Goal: Information Seeking & Learning: Learn about a topic

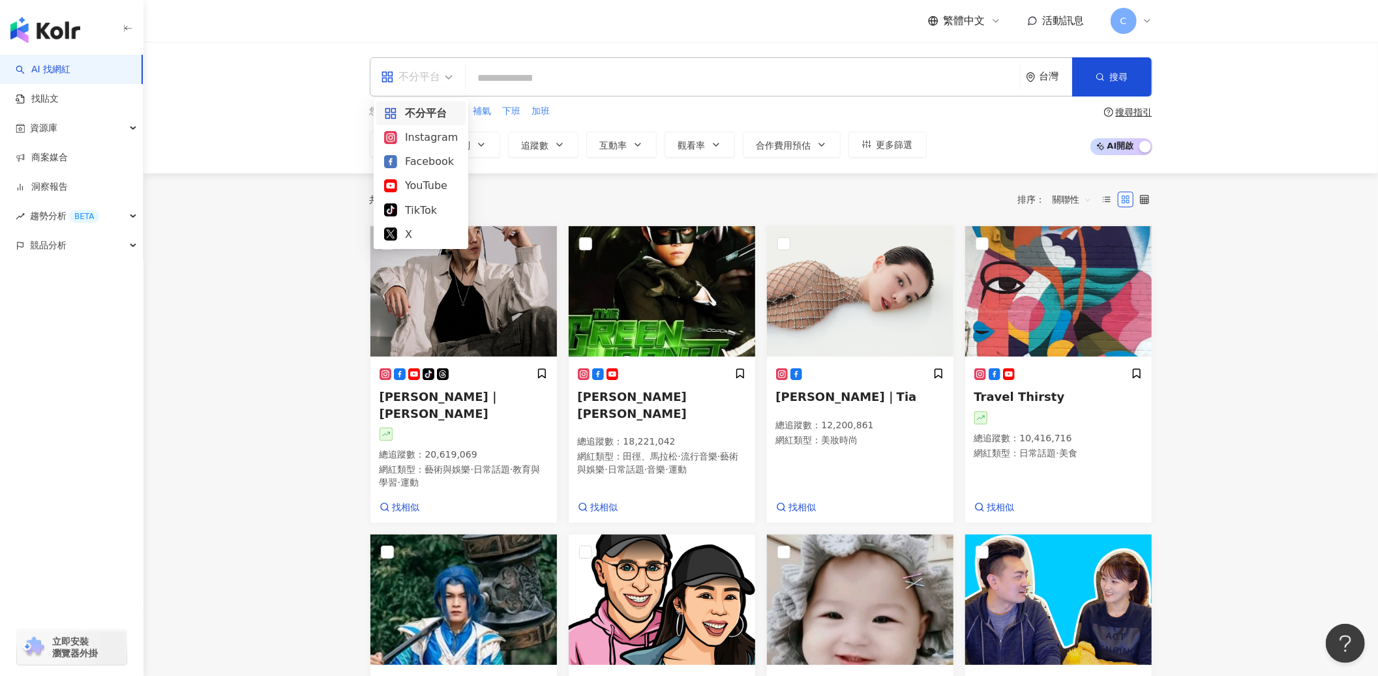
click at [401, 82] on div "不分平台" at bounding box center [411, 77] width 60 height 21
click at [52, 102] on link "找貼文" at bounding box center [37, 99] width 43 height 13
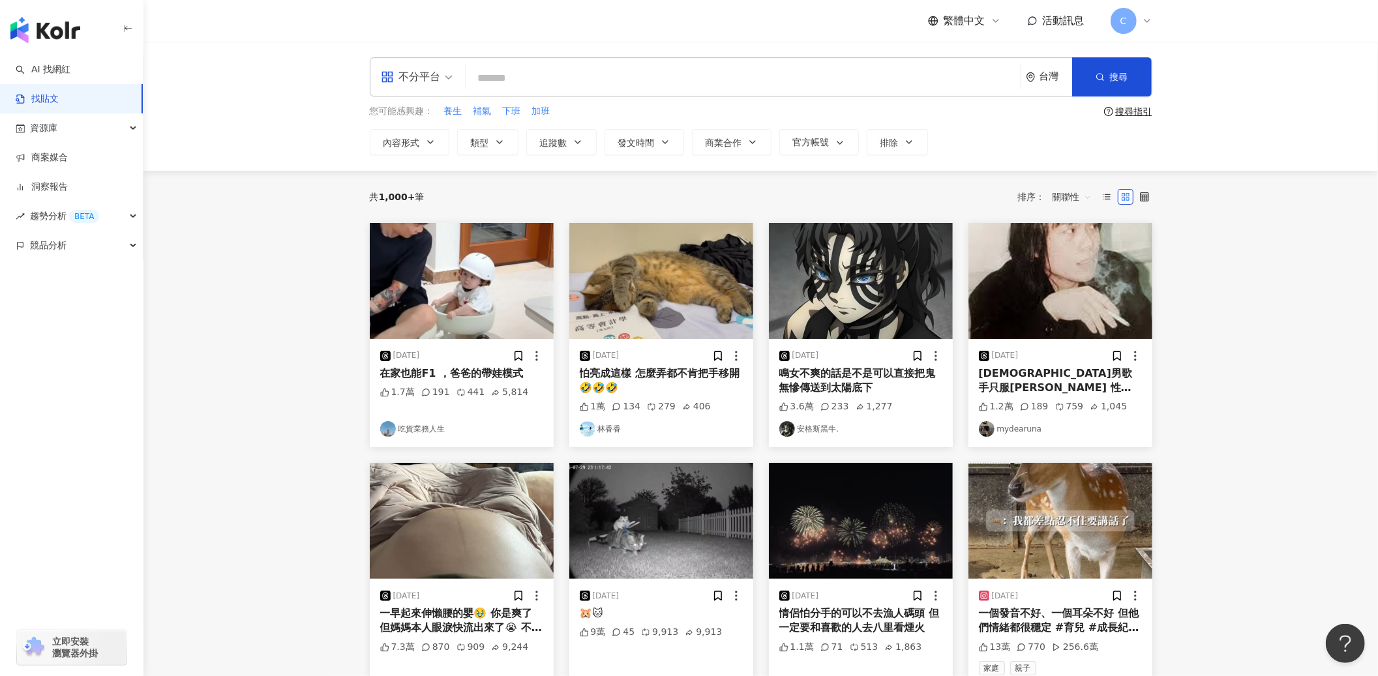
click at [449, 77] on span "不分平台" at bounding box center [417, 77] width 72 height 21
click at [415, 138] on div "Instagram" at bounding box center [421, 137] width 74 height 16
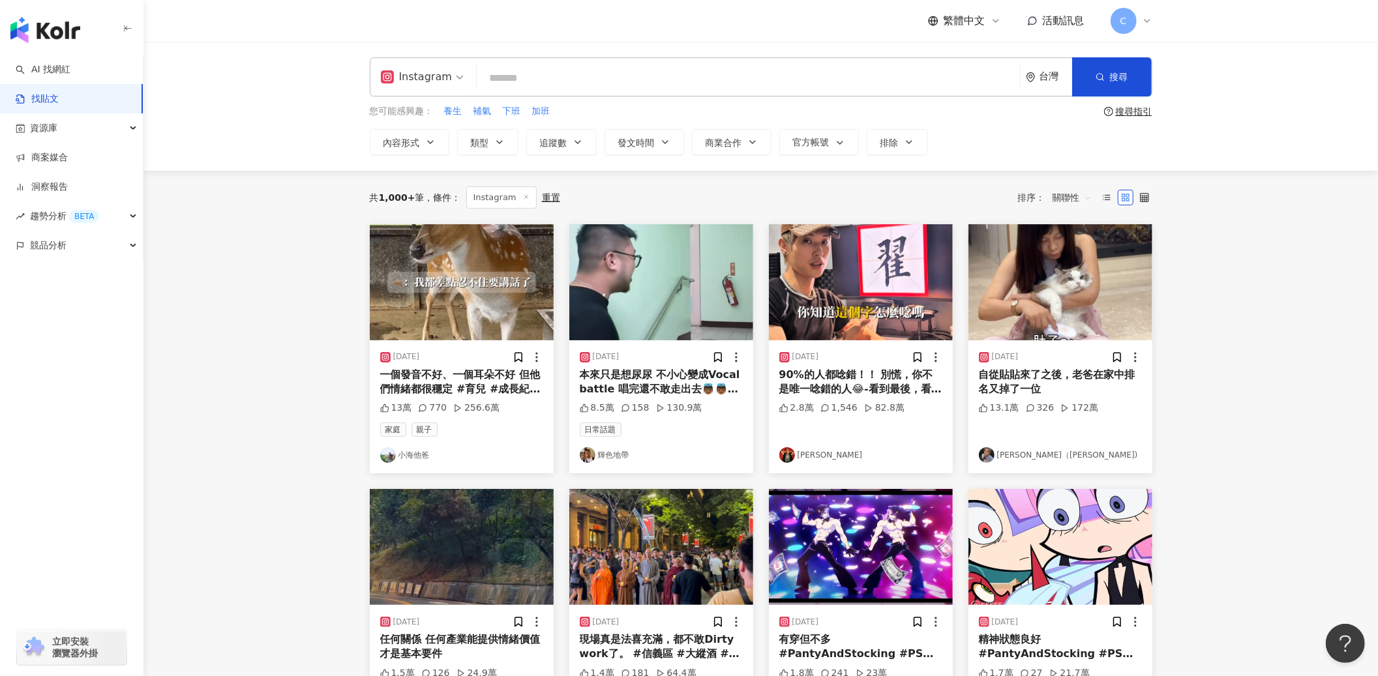
click at [528, 76] on input "search" at bounding box center [748, 78] width 533 height 28
type input "****"
click at [566, 152] on button "追蹤數" at bounding box center [561, 142] width 70 height 26
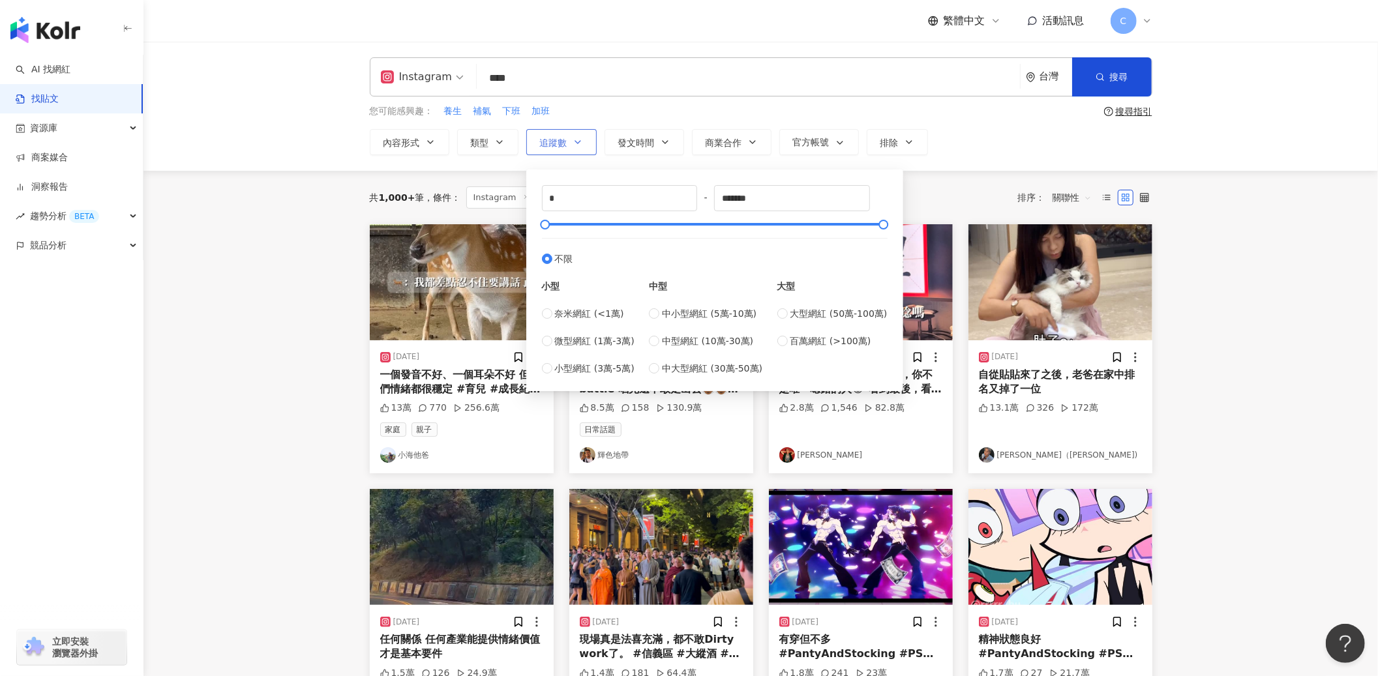
click at [567, 149] on button "追蹤數" at bounding box center [561, 142] width 70 height 26
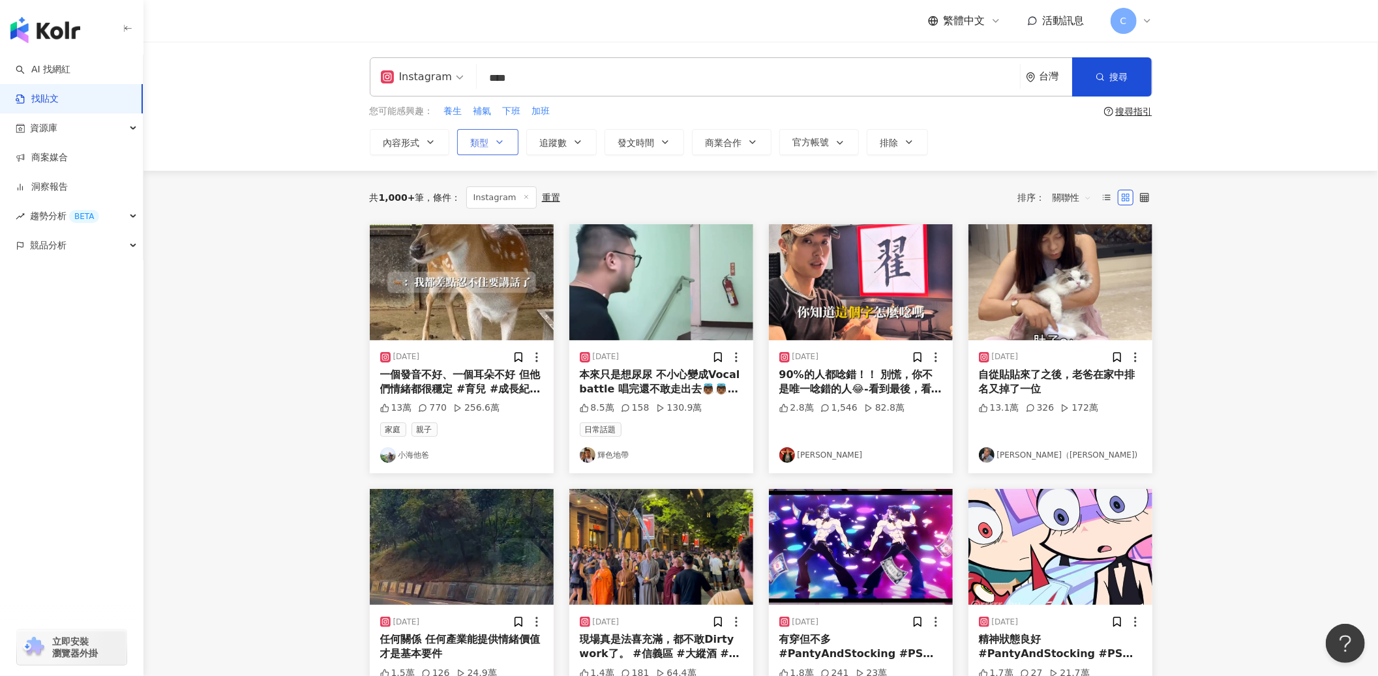
click at [481, 146] on span "類型" at bounding box center [480, 143] width 18 height 10
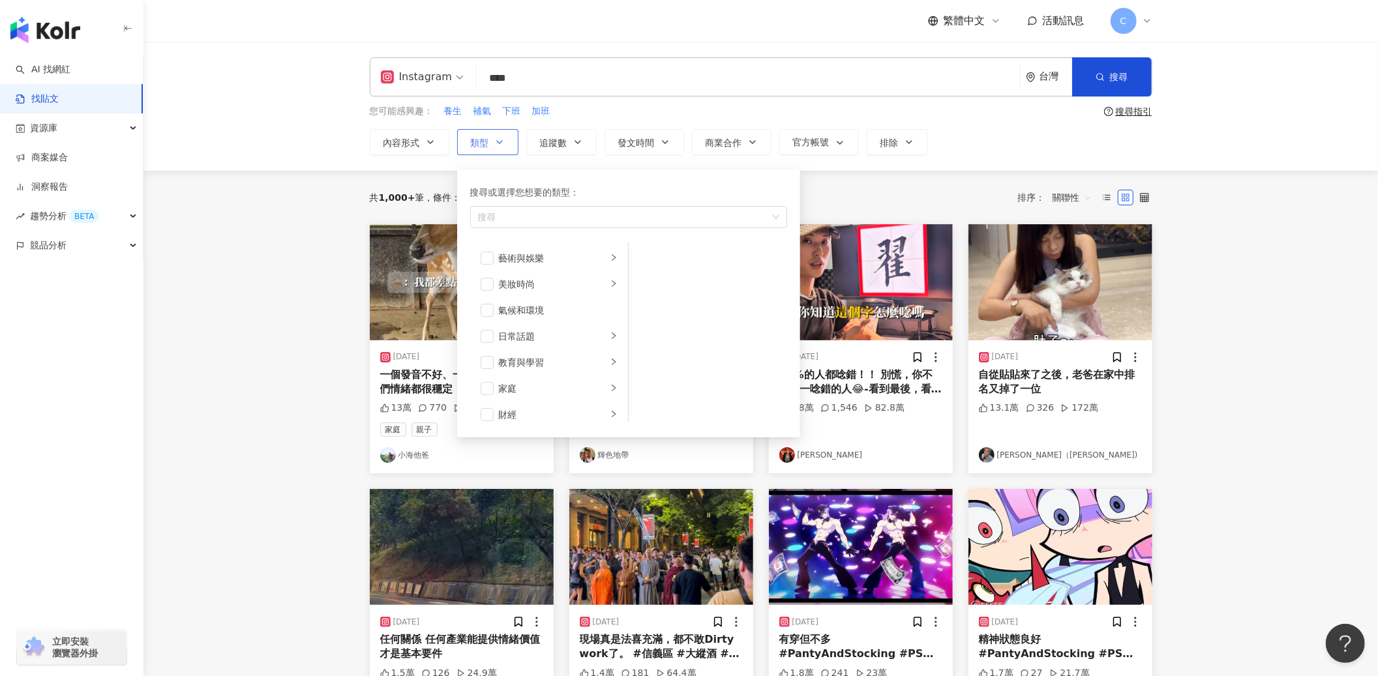
click at [481, 146] on span "類型" at bounding box center [480, 143] width 18 height 10
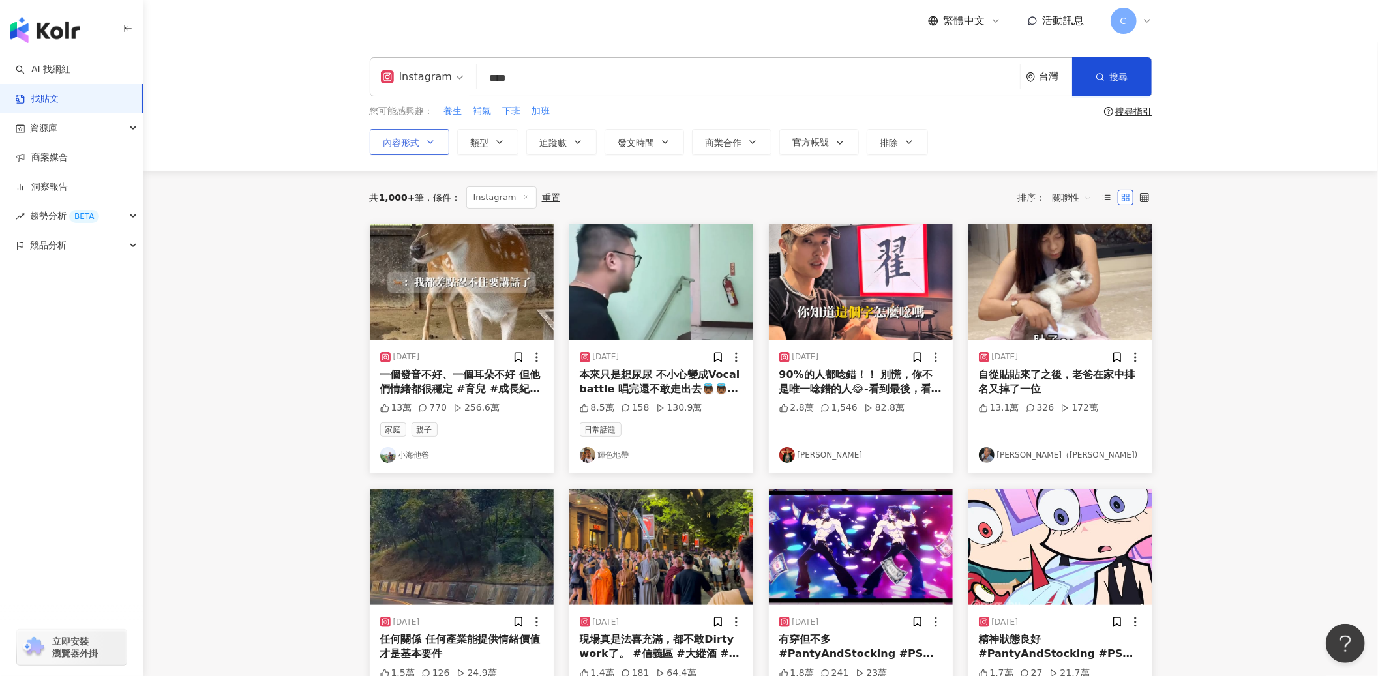
click at [425, 140] on icon "button" at bounding box center [430, 142] width 10 height 10
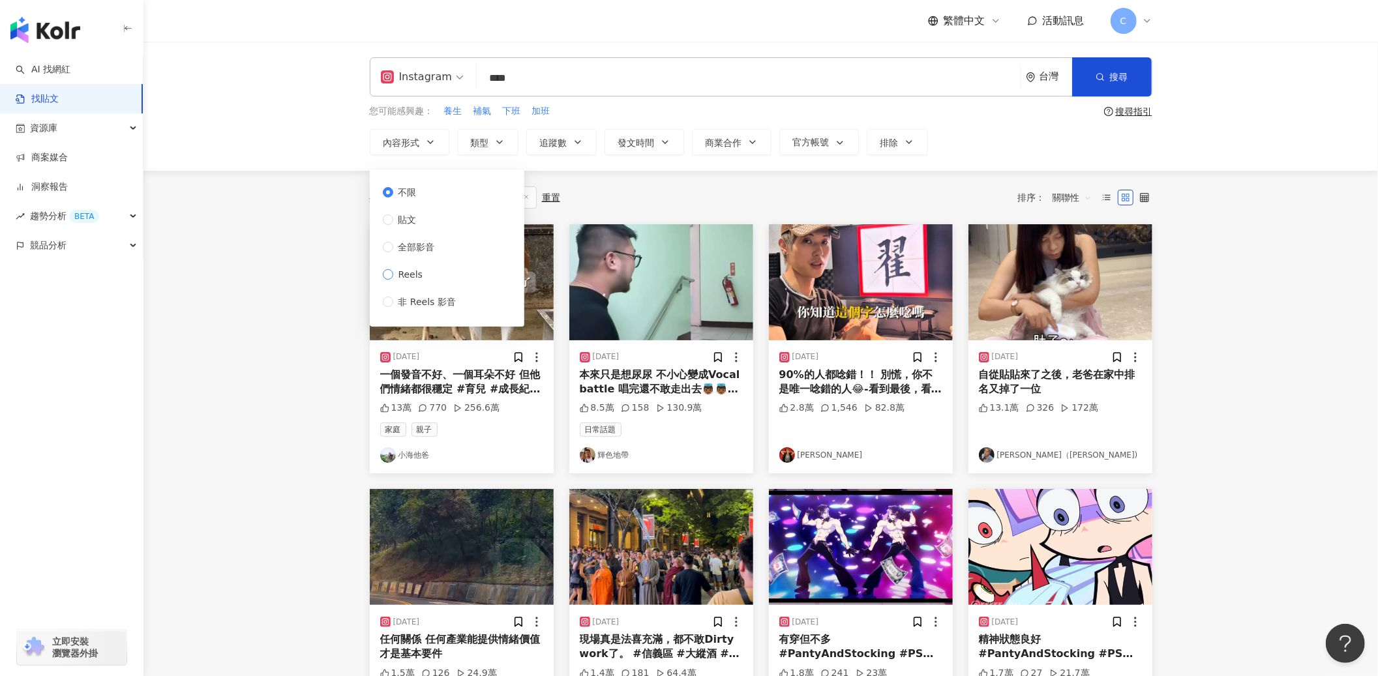
click at [421, 272] on span "Reels" at bounding box center [410, 274] width 35 height 14
click at [560, 142] on span "追蹤數" at bounding box center [553, 143] width 27 height 10
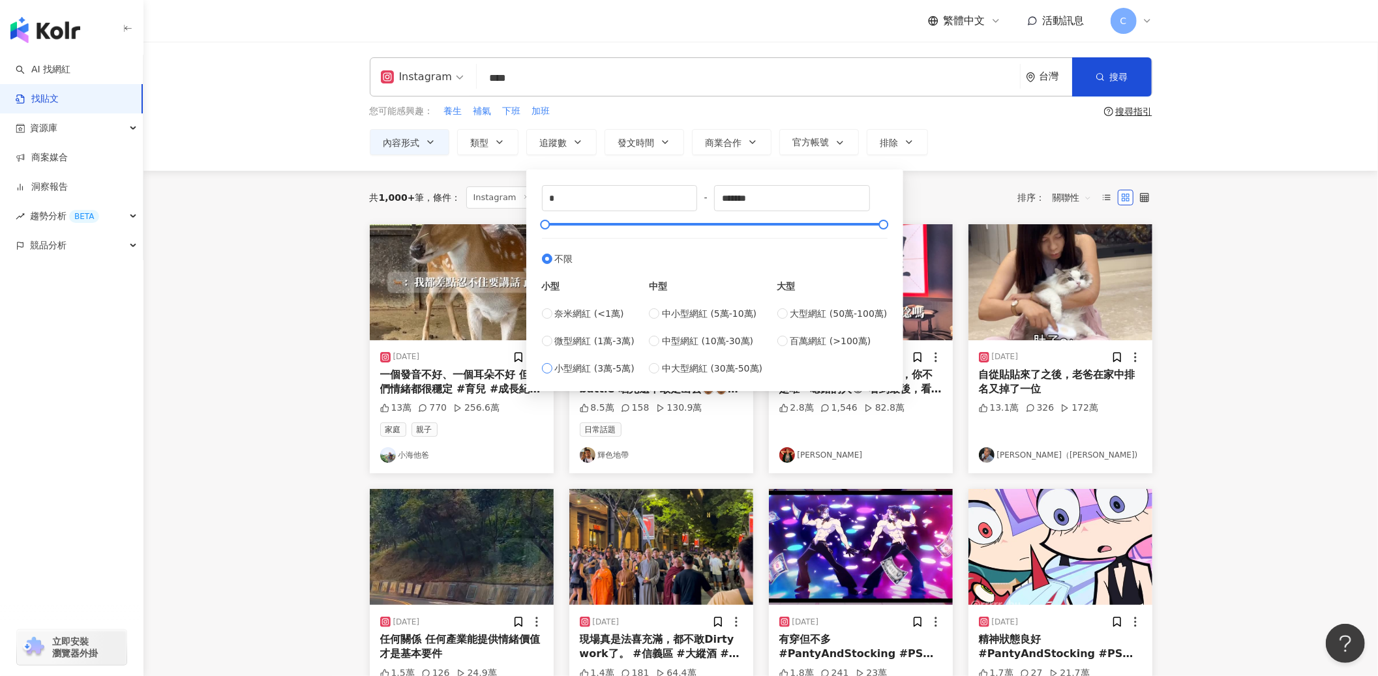
click at [599, 366] on span "小型網紅 (3萬-5萬)" at bounding box center [595, 368] width 80 height 14
type input "*****"
click at [958, 197] on div "共 1,000+ 筆 條件 ： Instagram 內容形式：Reels 重置 排序： 關聯性" at bounding box center [761, 198] width 783 height 22
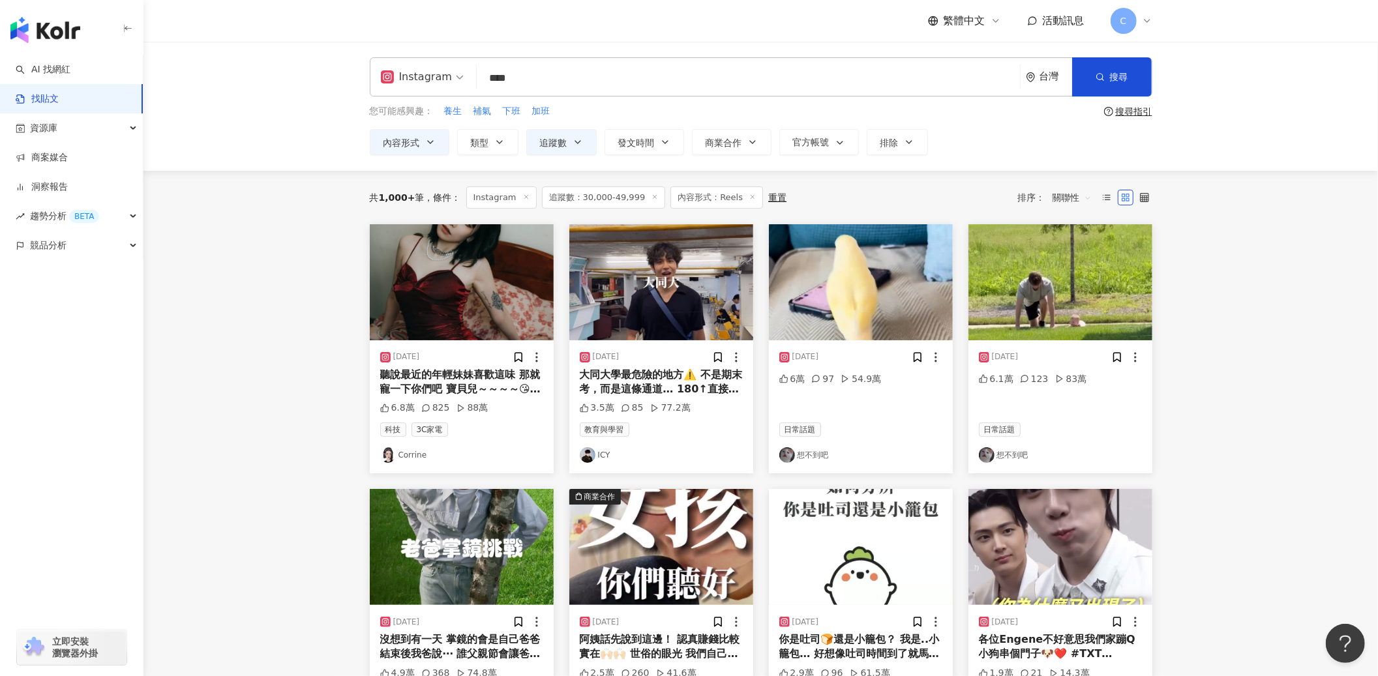
click at [639, 390] on div "大同大學最危險的地方⚠️ 不是期末考，而是這條通道… 180↑直接原地畢業 （我要去看鬼滅了 所以提早發片） #大學生 #日常 #大同大學 #大學生活 #大學…" at bounding box center [661, 382] width 163 height 29
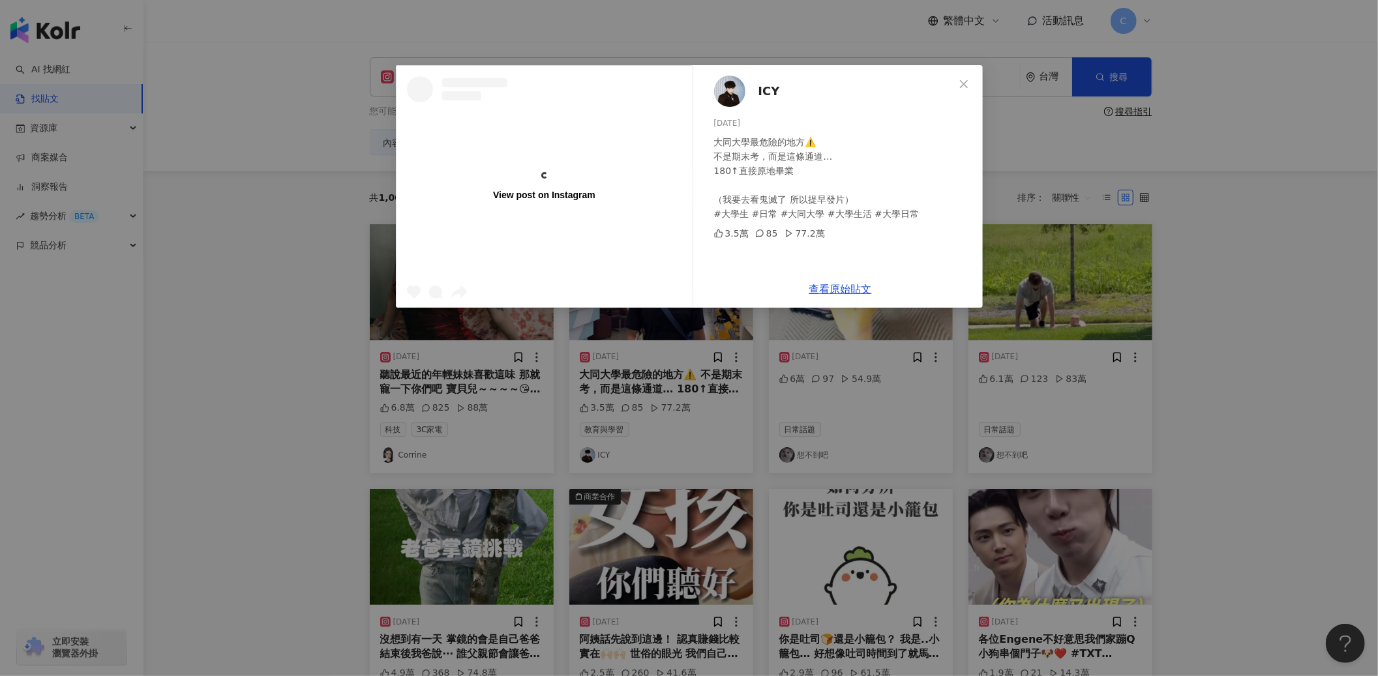
click at [835, 298] on div "查看原始貼文" at bounding box center [841, 289] width 284 height 37
click at [838, 287] on link "查看原始貼文" at bounding box center [840, 289] width 63 height 12
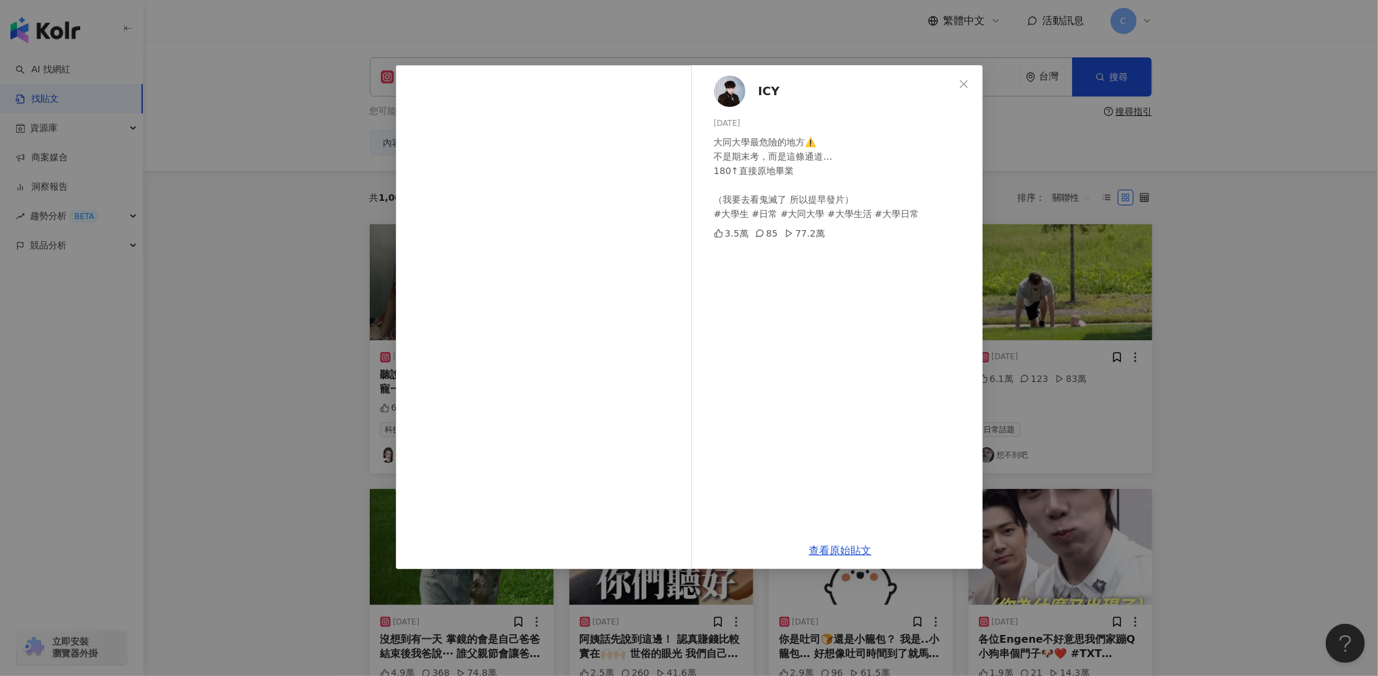
click at [285, 339] on div "ICY 2025/8/19 大同大學最危險的地方⚠️ 不是期末考，而是這條通道… 180↑直接原地畢業 （我要去看鬼滅了 所以提早發片） #大學生 #日常 #…" at bounding box center [689, 338] width 1378 height 676
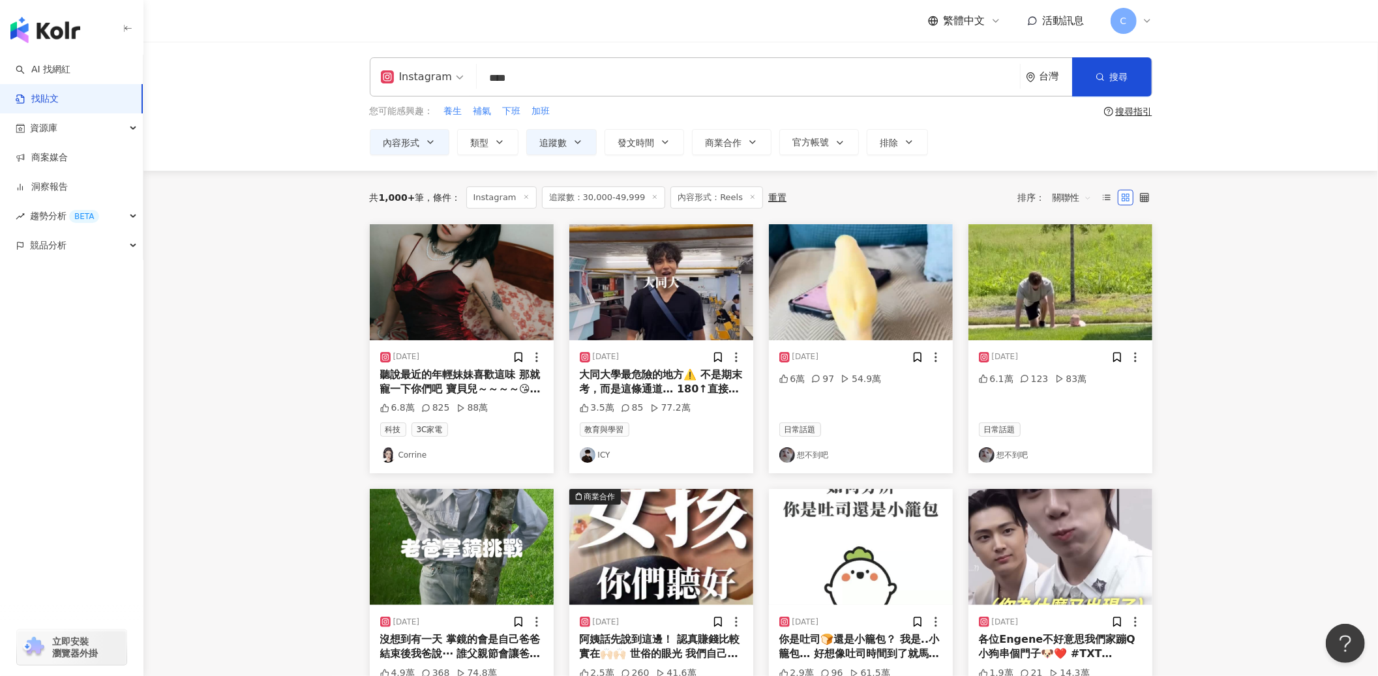
click at [442, 395] on div "聽說最近的年輕妹妹喜歡這味 那就寵一下你們吧 寶貝兒～～～～😘 （PS. 記得傳給你像有塗3秒膠在上面的耳機成癮朋友） #健康 #健康習慣 #健康管理 #耳機…" at bounding box center [461, 382] width 163 height 29
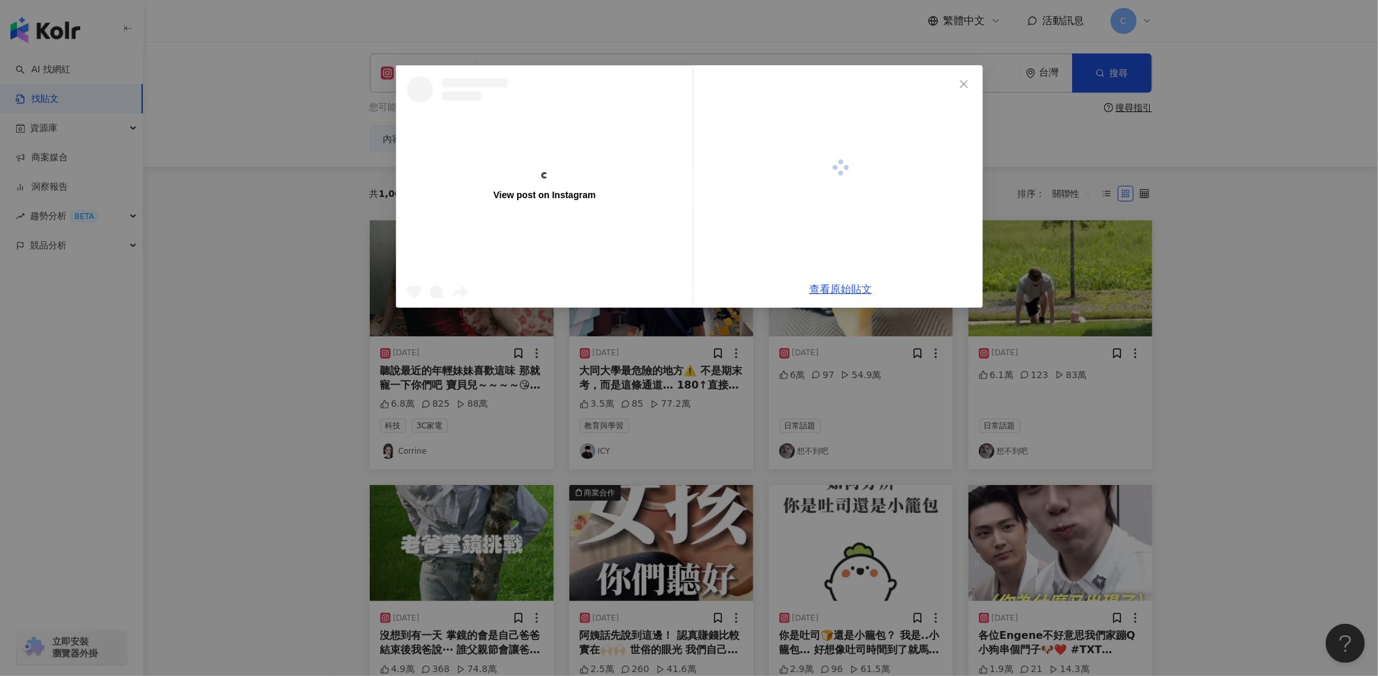
scroll to position [5, 0]
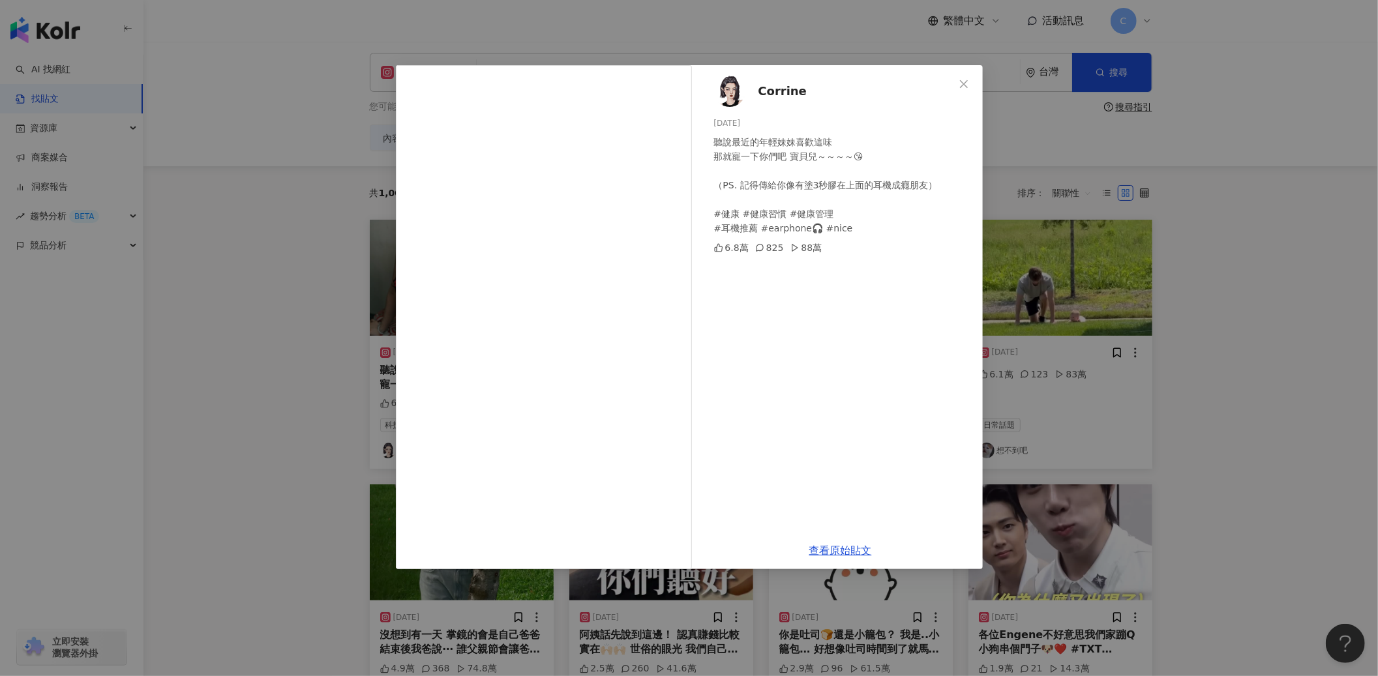
click at [815, 536] on div "查看原始貼文" at bounding box center [841, 550] width 284 height 37
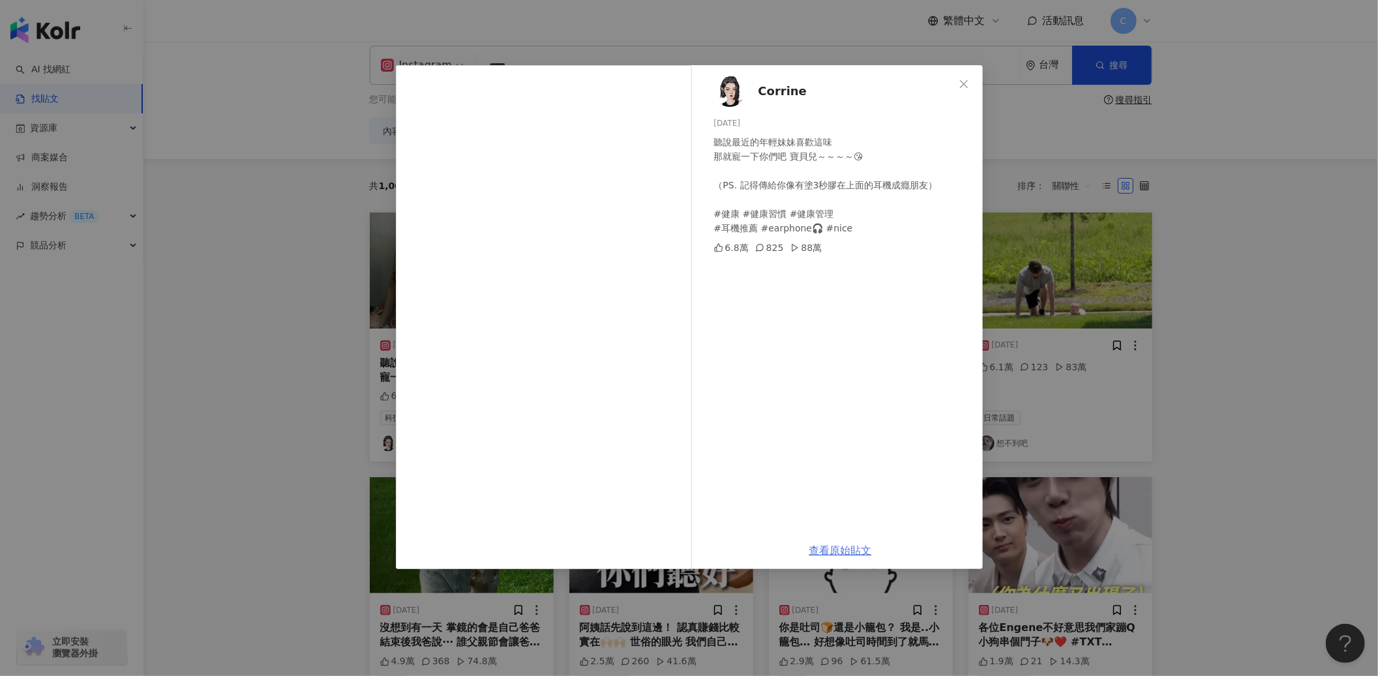
click at [829, 551] on link "查看原始貼文" at bounding box center [840, 551] width 63 height 12
click at [1278, 386] on div "Corrine 2025/8/15 聽說最近的年輕妹妹喜歡這味 那就寵一下你們吧 寶貝兒～～～～😘 （PS. 記得傳給你像有塗3秒膠在上面的耳機成癮朋友） #…" at bounding box center [689, 338] width 1378 height 676
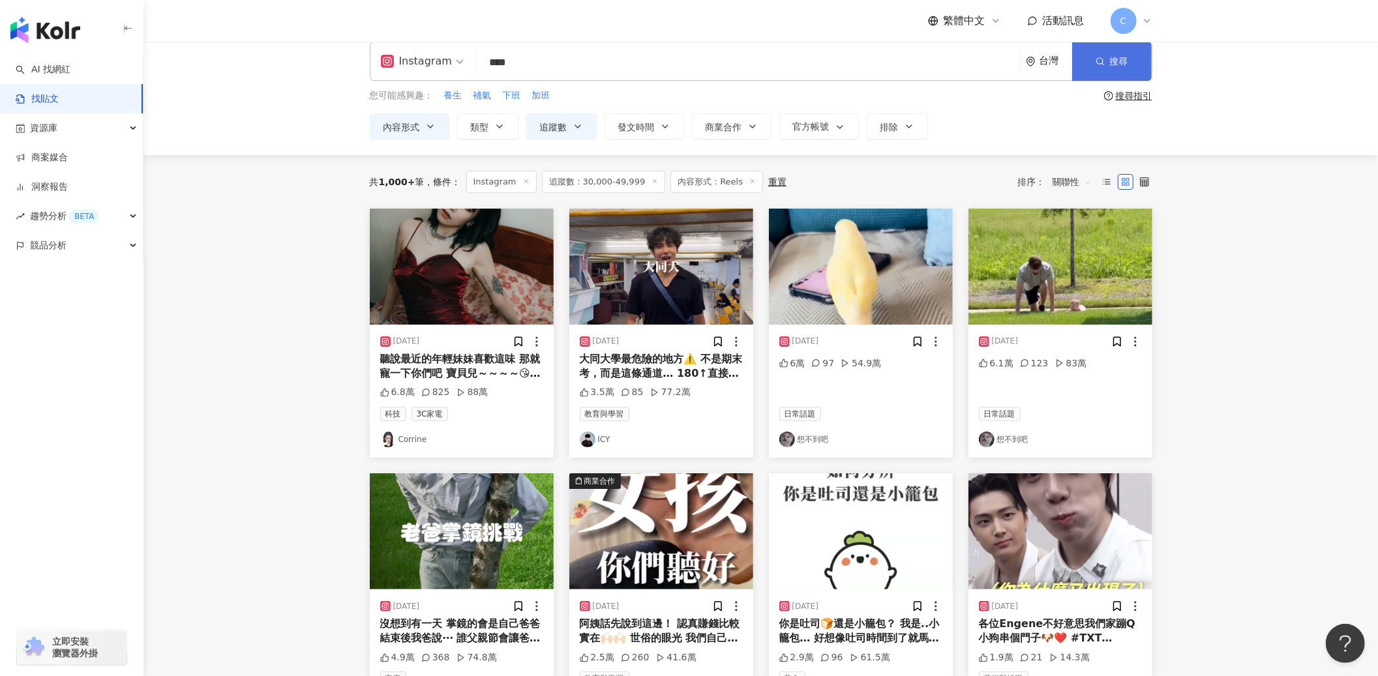
click at [1116, 64] on span "搜尋" at bounding box center [1119, 61] width 18 height 10
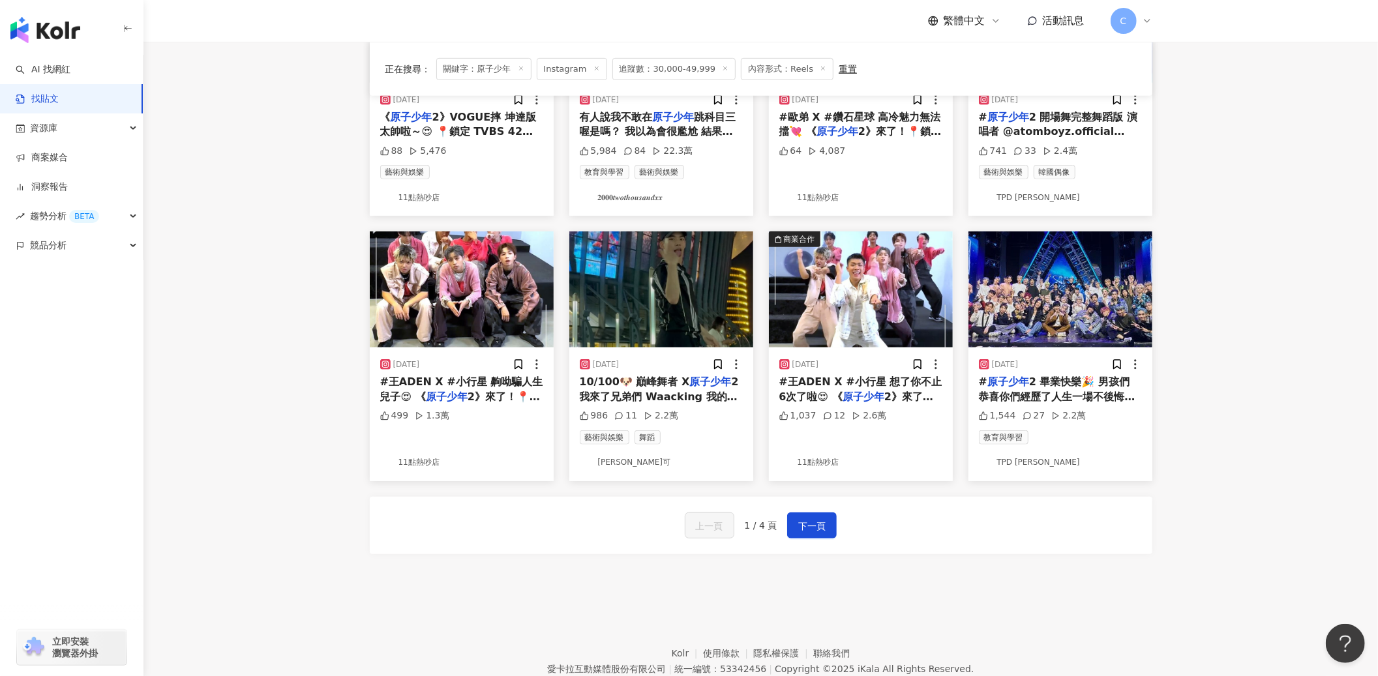
scroll to position [532, 0]
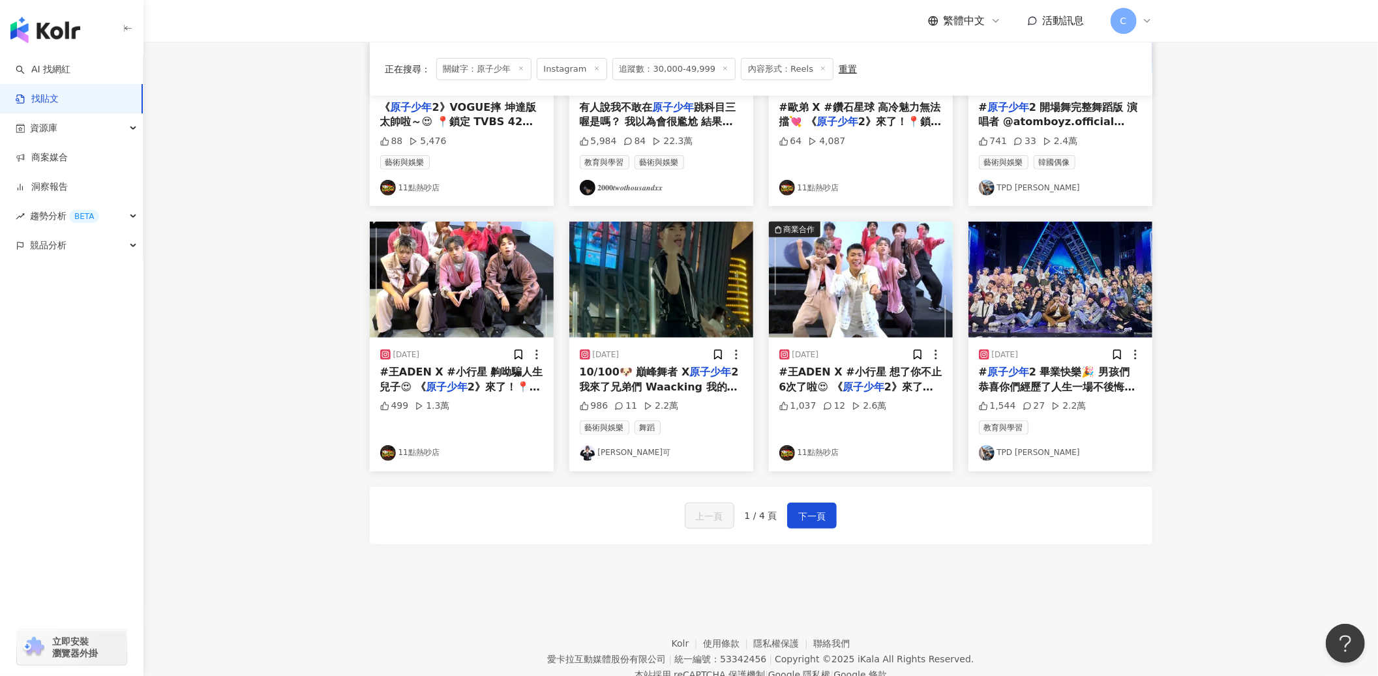
click at [619, 455] on link "Bogie 鮑大可" at bounding box center [661, 454] width 163 height 16
click at [799, 519] on span "下一頁" at bounding box center [811, 517] width 27 height 16
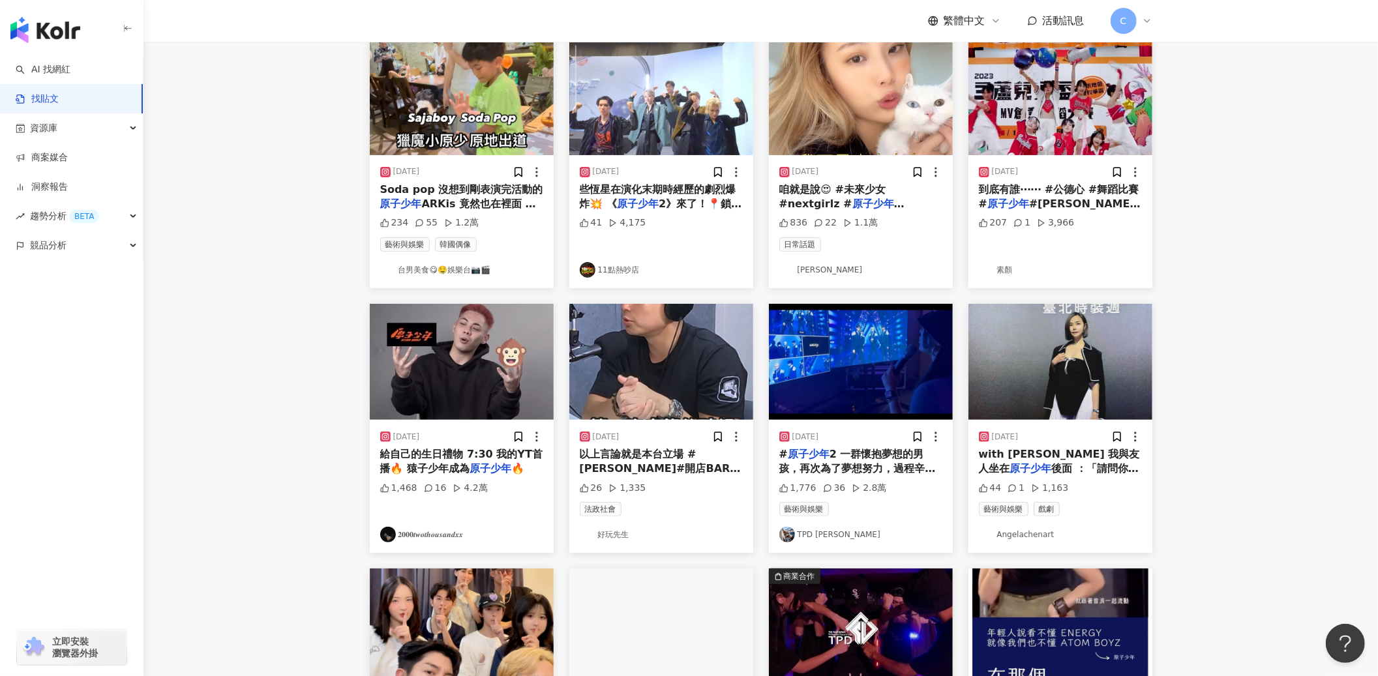
scroll to position [100, 0]
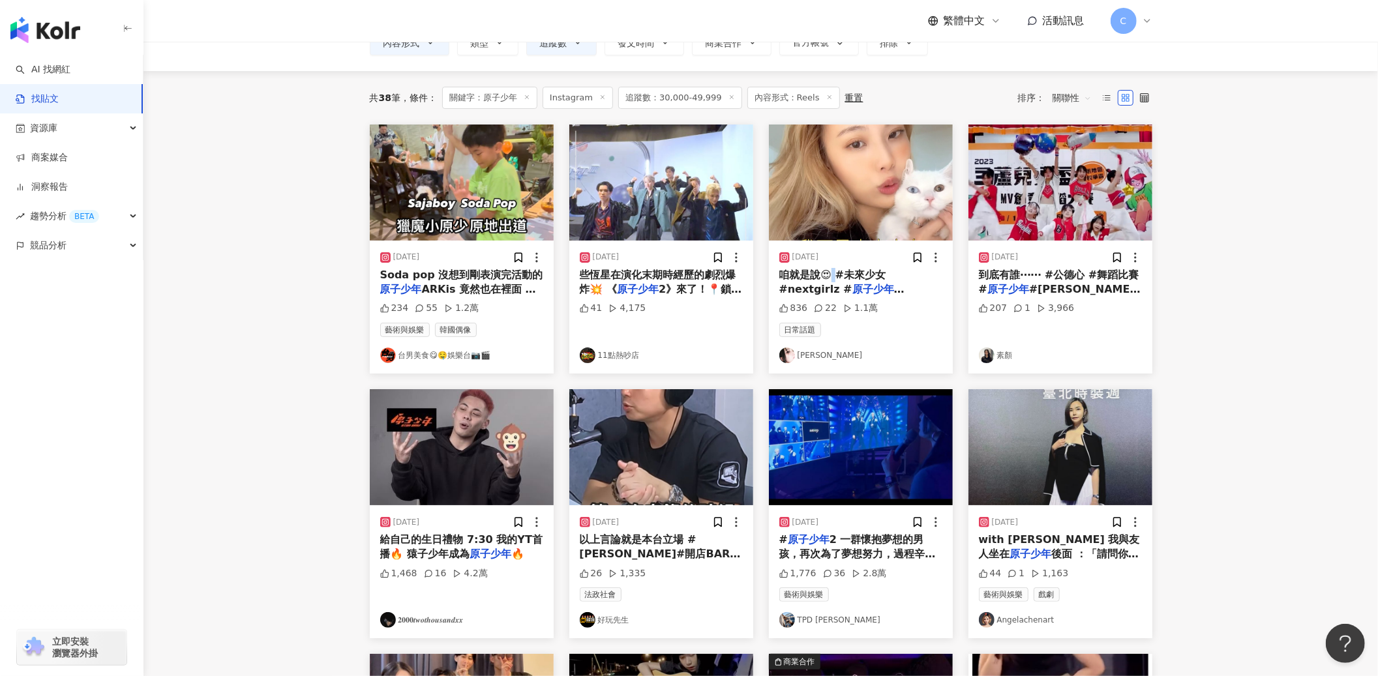
click at [824, 228] on img at bounding box center [861, 183] width 184 height 116
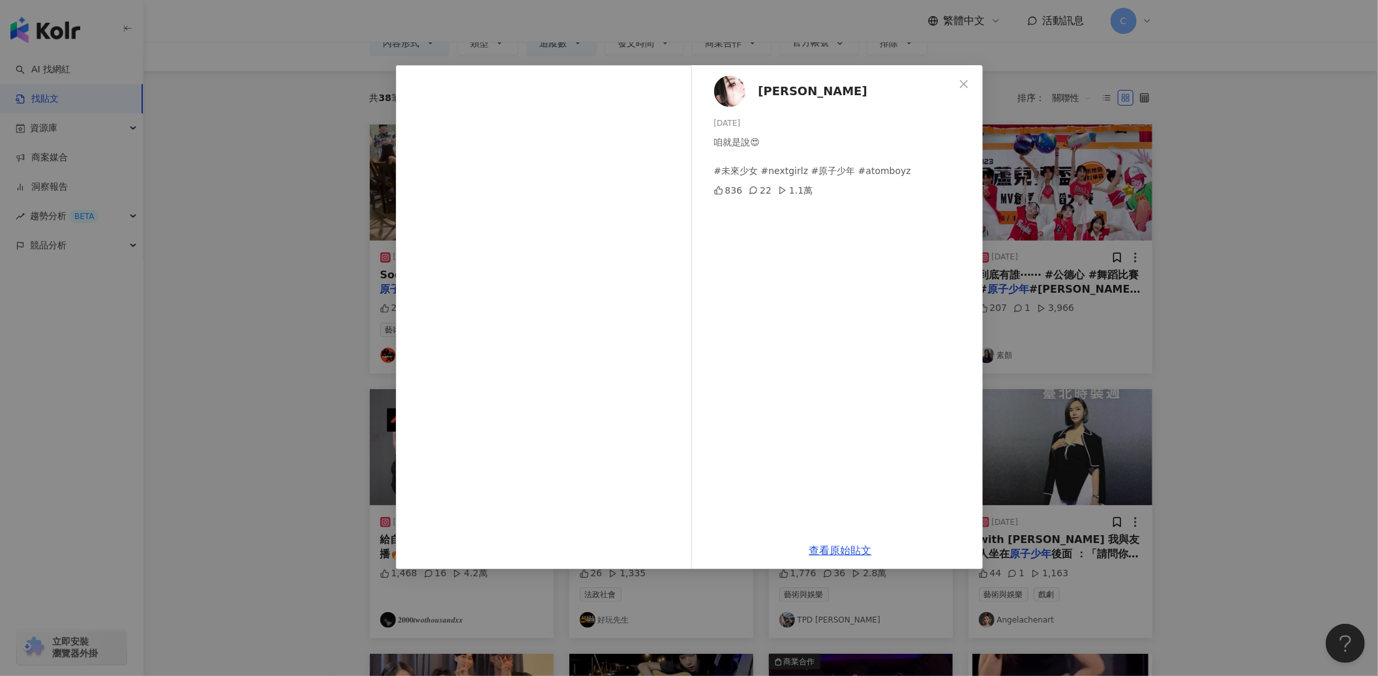
click at [783, 91] on span "Allyson 陳瑾緗 🦜" at bounding box center [813, 91] width 109 height 18
click at [1156, 179] on div "Allyson 陳瑾緗 🦜 2023/9/12 咱就是說😍 #未來少女 #nextgirlz #原子少年 #atomboyz 836 22 1.1萬 查看原始…" at bounding box center [689, 338] width 1378 height 676
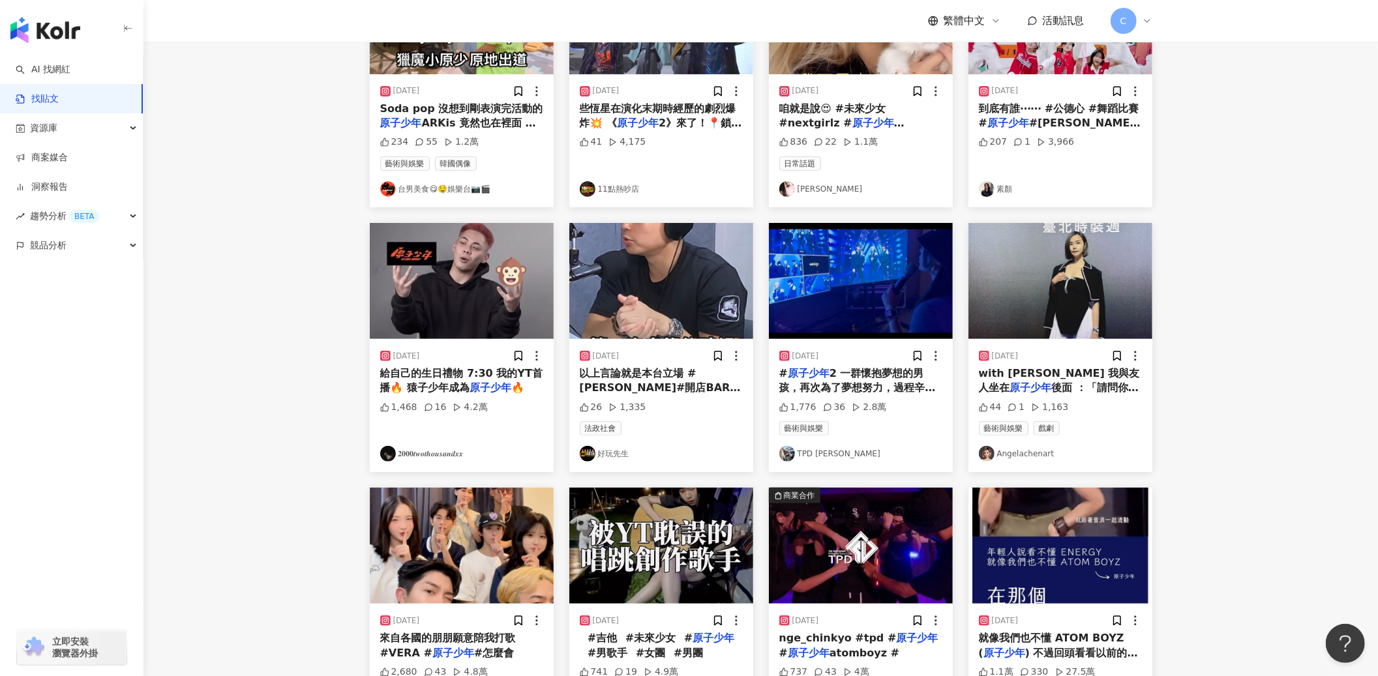
scroll to position [0, 0]
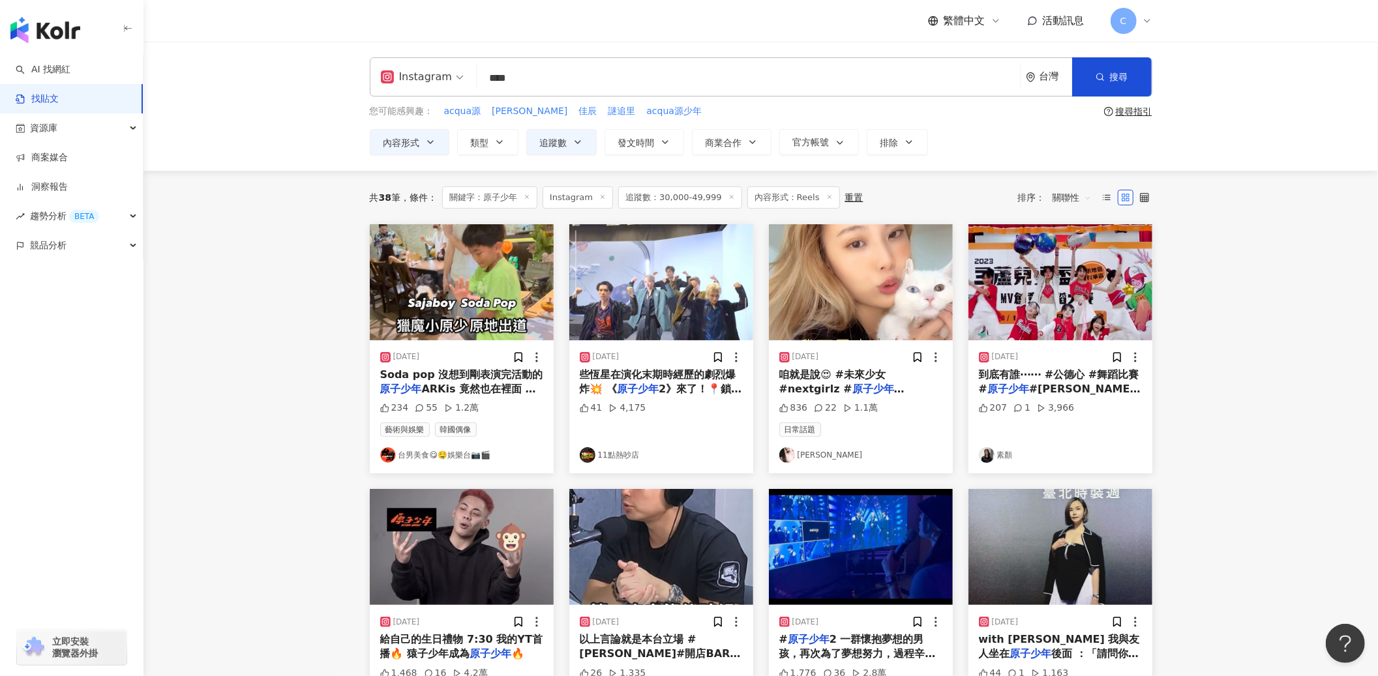
drag, startPoint x: 543, startPoint y: 88, endPoint x: 538, endPoint y: 76, distance: 12.8
click at [471, 77] on div "Instagram 原子少年 **** 台灣 搜尋" at bounding box center [761, 76] width 783 height 39
type input "**"
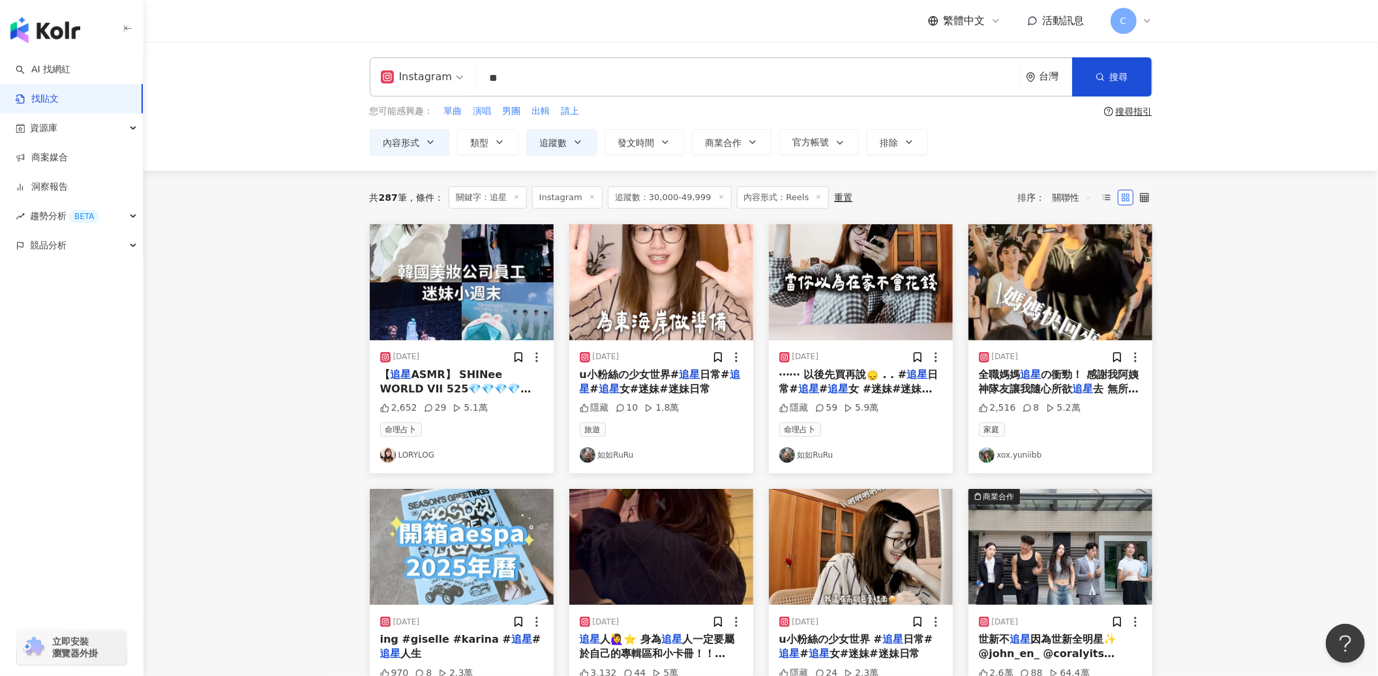
click at [674, 387] on span "女#迷妹#迷妹日常" at bounding box center [665, 389] width 91 height 12
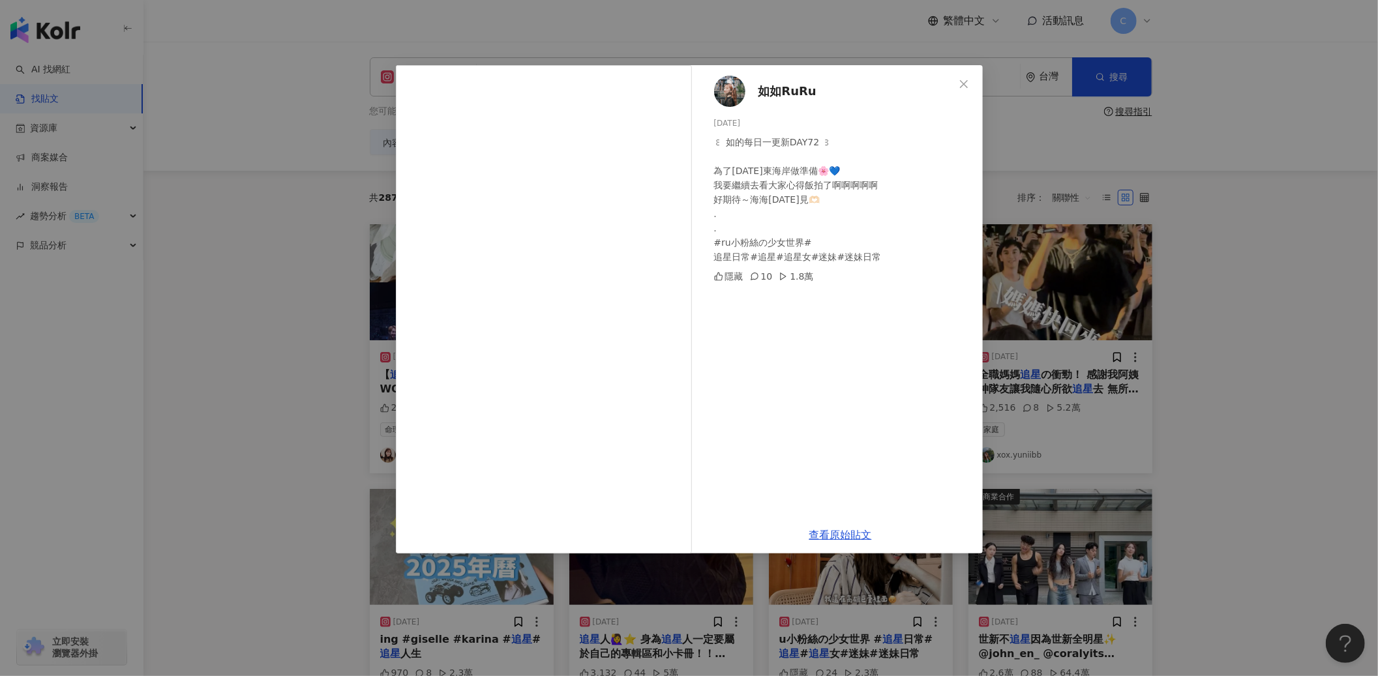
click at [776, 87] on span "如如RuRu" at bounding box center [788, 91] width 58 height 18
click at [1209, 137] on div "如如RuRu 2025/4/26 ꒰ 如的每日一更新DAY72 ꒱ 為了明天東海岸做準備🌸💙 我要繼續去看大家心得飯拍了啊啊啊啊啊 好期待～海海明天見🫶🏻 .…" at bounding box center [689, 338] width 1378 height 676
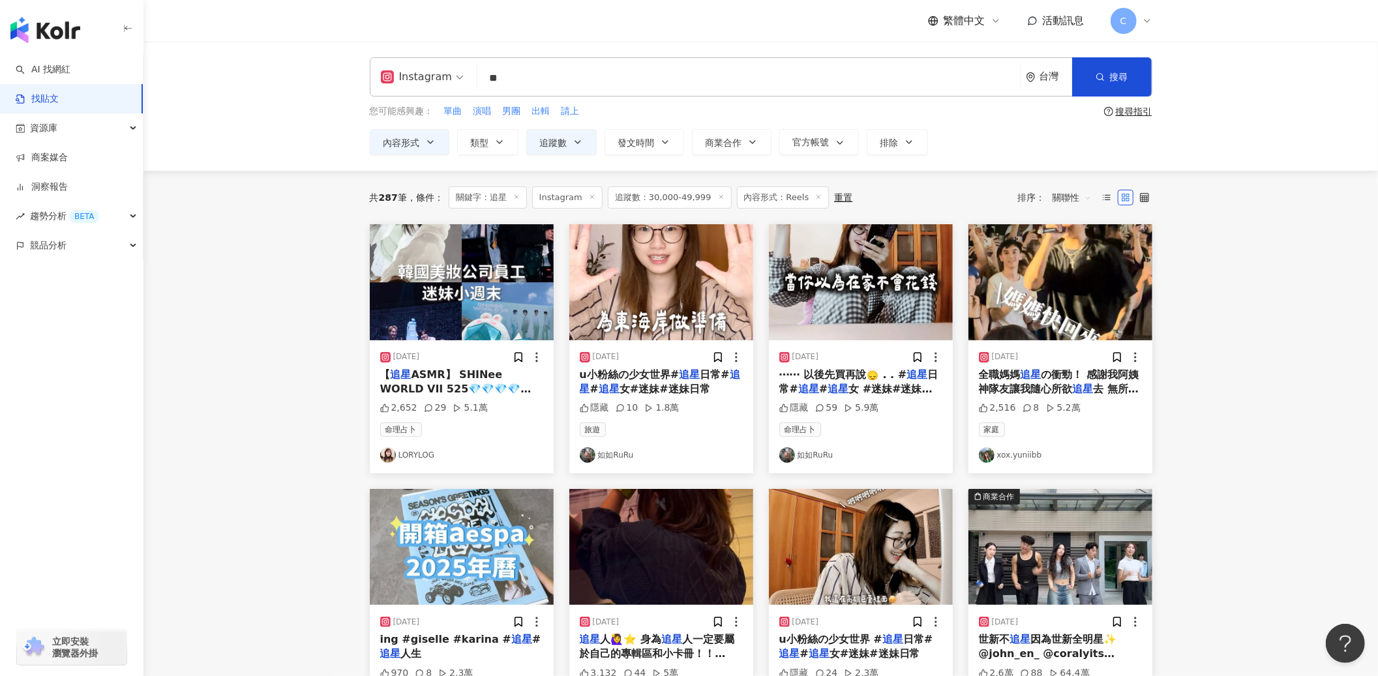
click at [1046, 384] on span "の衝勁！ 感謝我阿姨神隊友讓我隨心所欲" at bounding box center [1059, 382] width 160 height 27
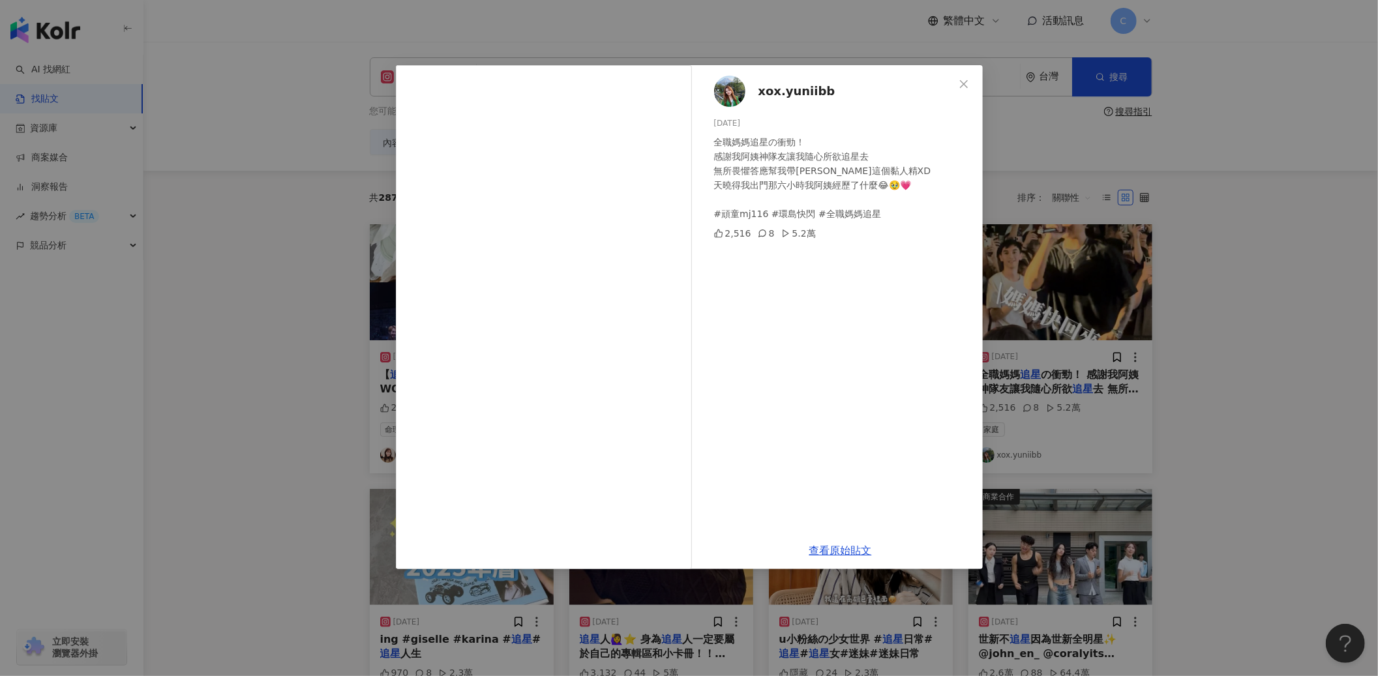
click at [764, 92] on span "xox.yuniibb" at bounding box center [797, 91] width 77 height 18
click at [1122, 266] on div "xox.yuniibb 2025/5/18 全職媽媽追星の衝勁！ 感謝我阿姨神隊友讓我隨心所欲追星去 無所畏懼答應幫我帶林小芮這個黏人精XD 天曉得我出門那六…" at bounding box center [689, 338] width 1378 height 676
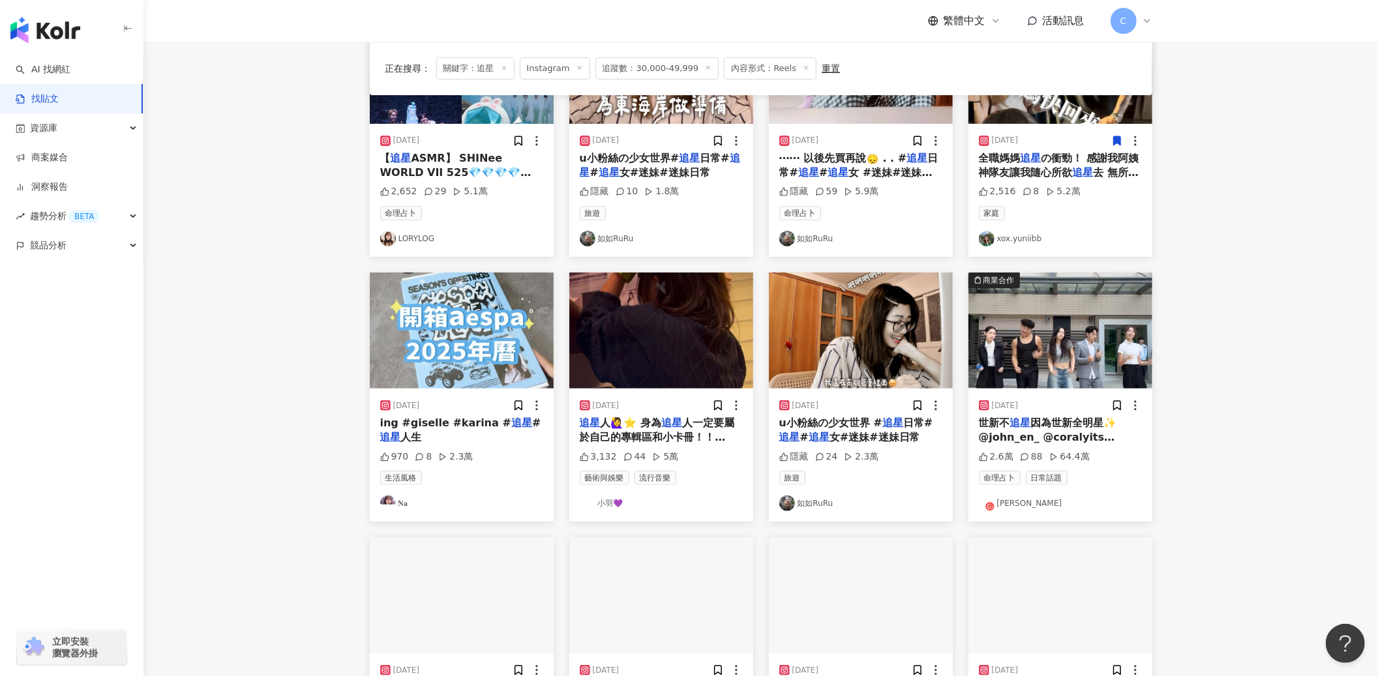
scroll to position [271, 0]
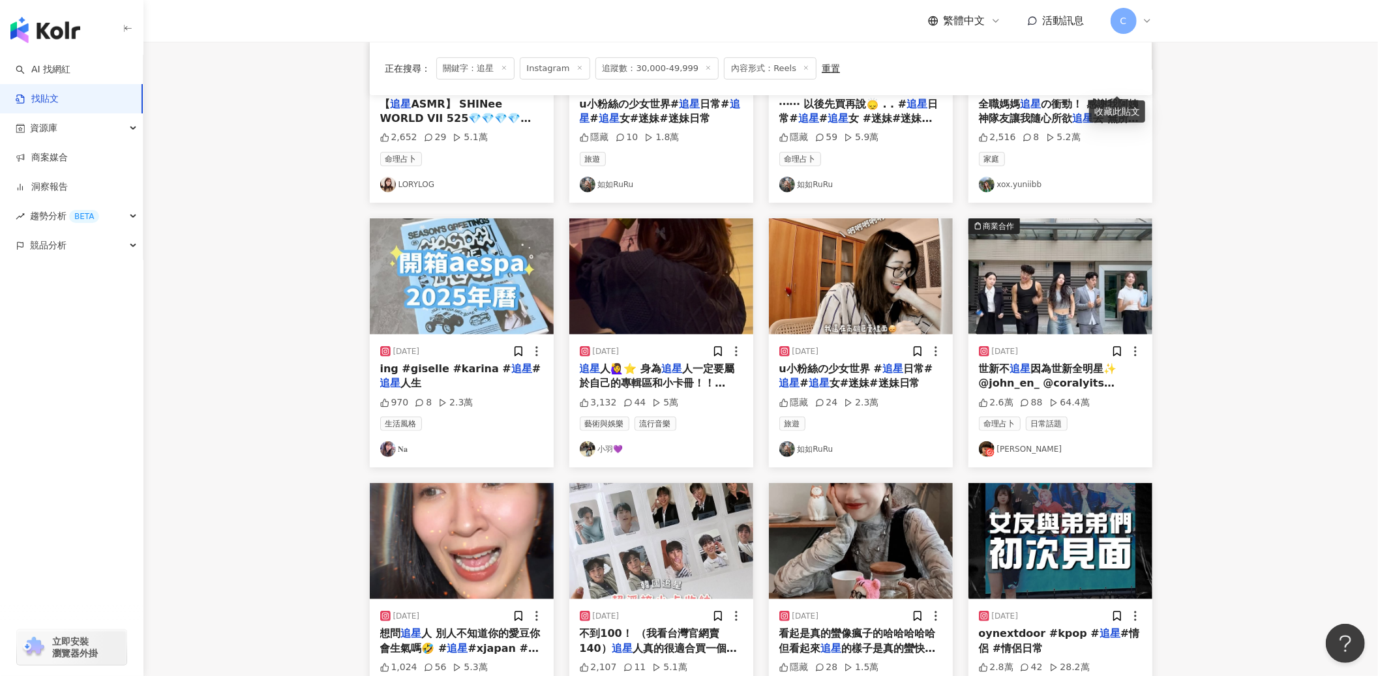
click at [1059, 377] on span "因為世新全明星✨ @john_en_ @coralyits @sun_520_ @mistylinahxrizxn" at bounding box center [1048, 391] width 138 height 56
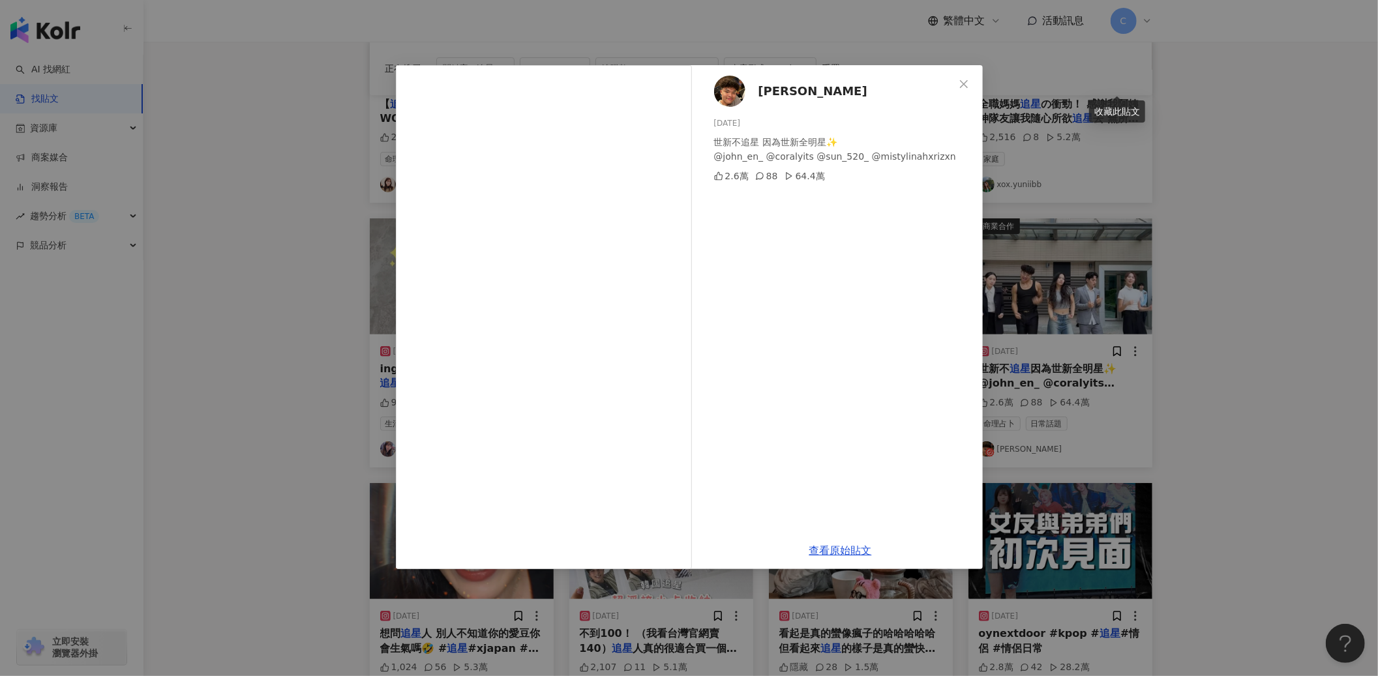
click at [765, 92] on span "皓皓" at bounding box center [813, 91] width 109 height 18
click at [1157, 245] on div "皓皓 2024/10/30 世新不追星 因為世新全明星✨ @john_en_ @coralyits @sun_520_ @mistylinahxrizxn 2…" at bounding box center [689, 338] width 1378 height 676
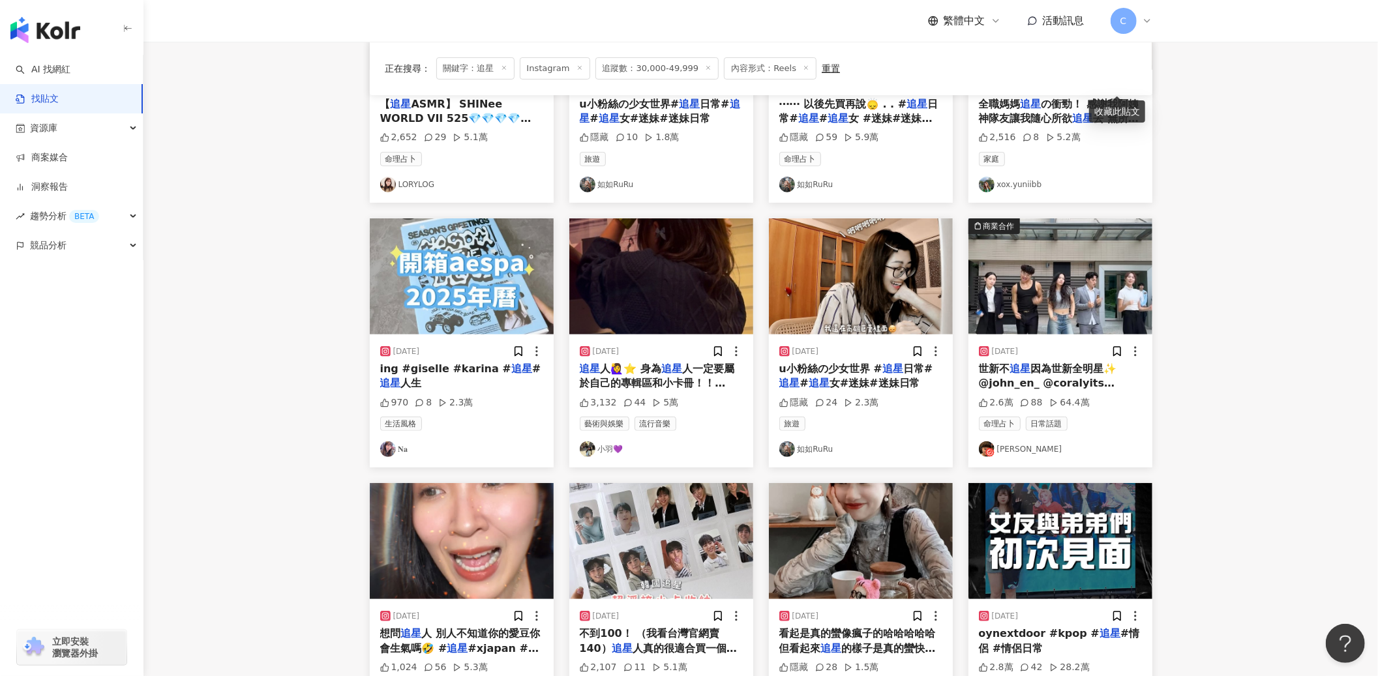
click at [643, 373] on span "人🙋‍♀️⭐️ 身為" at bounding box center [631, 369] width 61 height 12
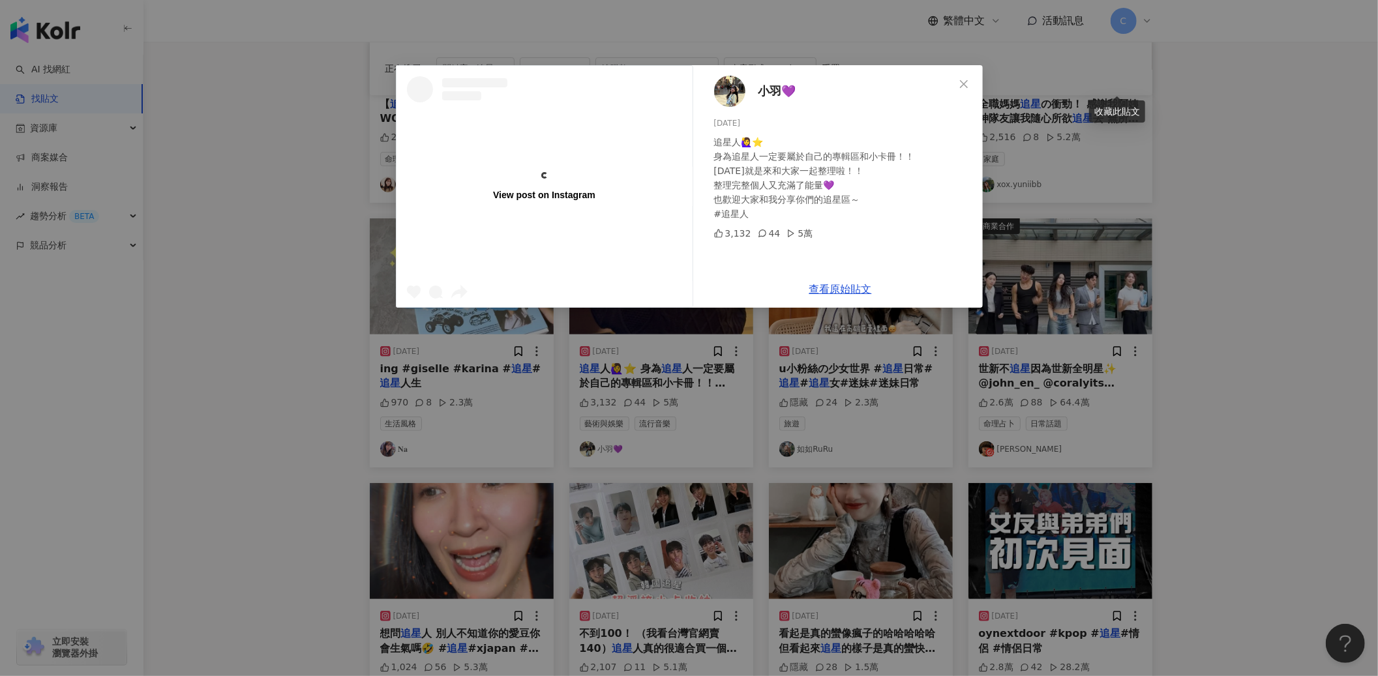
click at [765, 90] on span "小羽💜" at bounding box center [778, 91] width 38 height 18
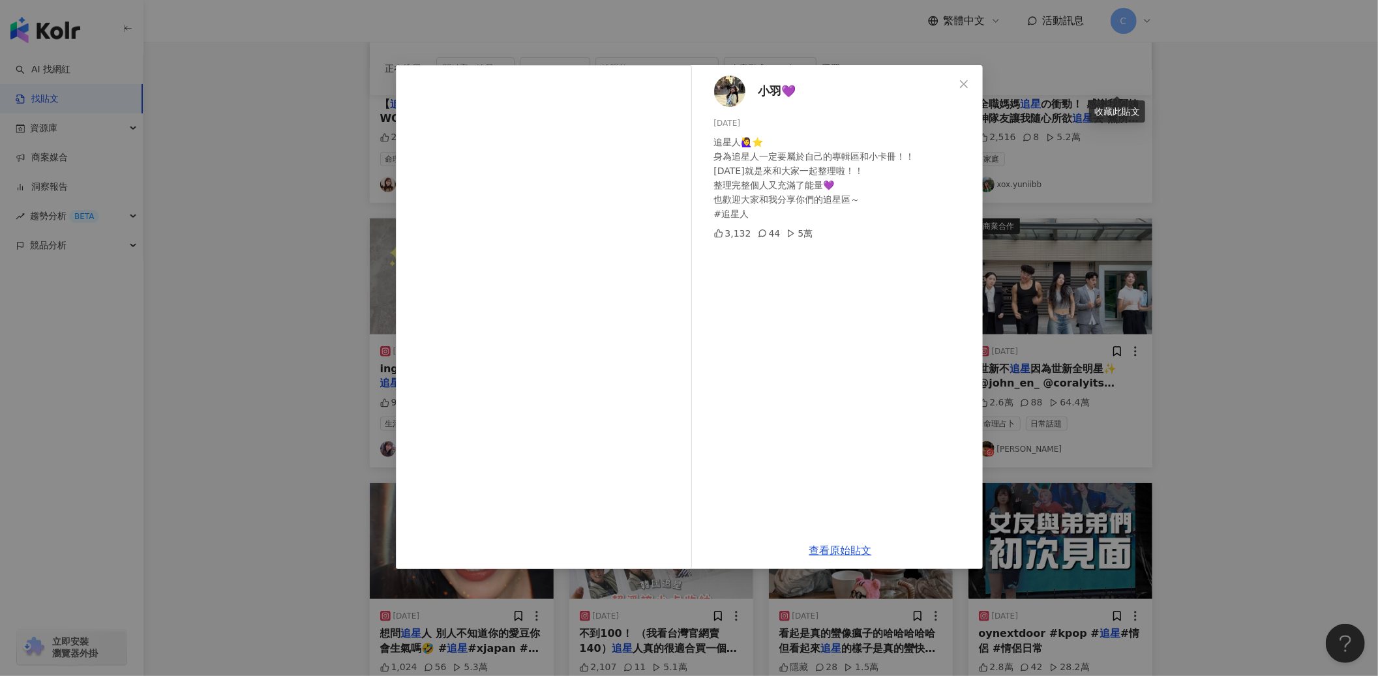
click at [1245, 183] on div "小羽💜 2025/1/26 追星人🙋‍♀️⭐️ 身為追星人一定要屬於自己的專輯區和小卡冊！！ 今天就是來和大家一起整理啦！！ 整理完整個人又充滿了能量💜 也歡…" at bounding box center [689, 338] width 1378 height 676
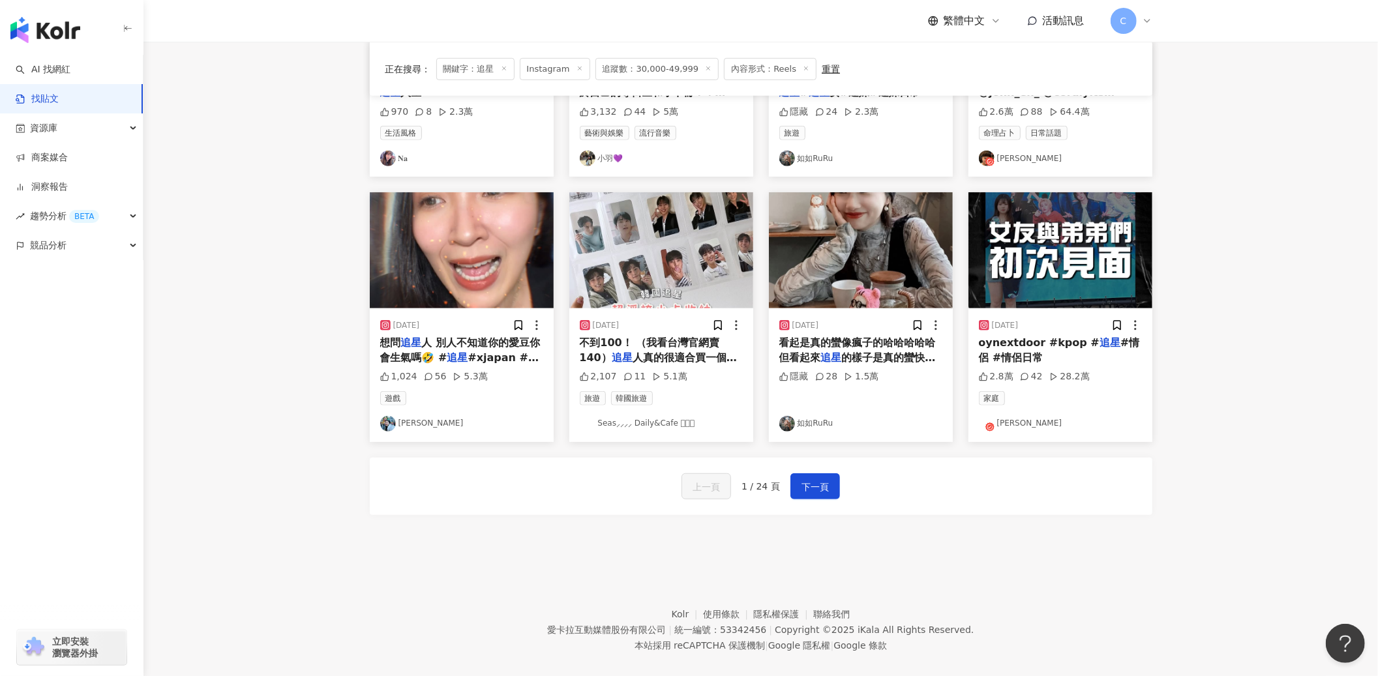
scroll to position [577, 0]
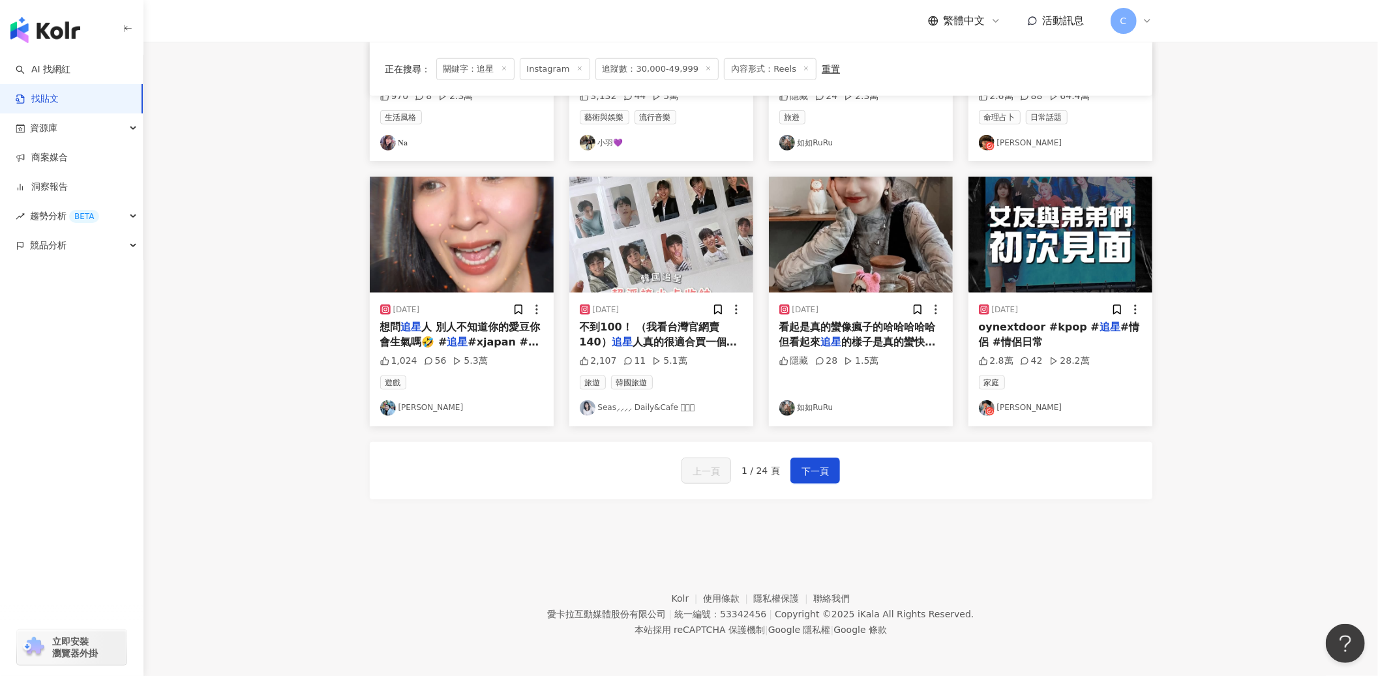
click at [447, 328] on span "人 別人不知道你的愛豆你會生氣嗎🤣 #" at bounding box center [460, 334] width 160 height 27
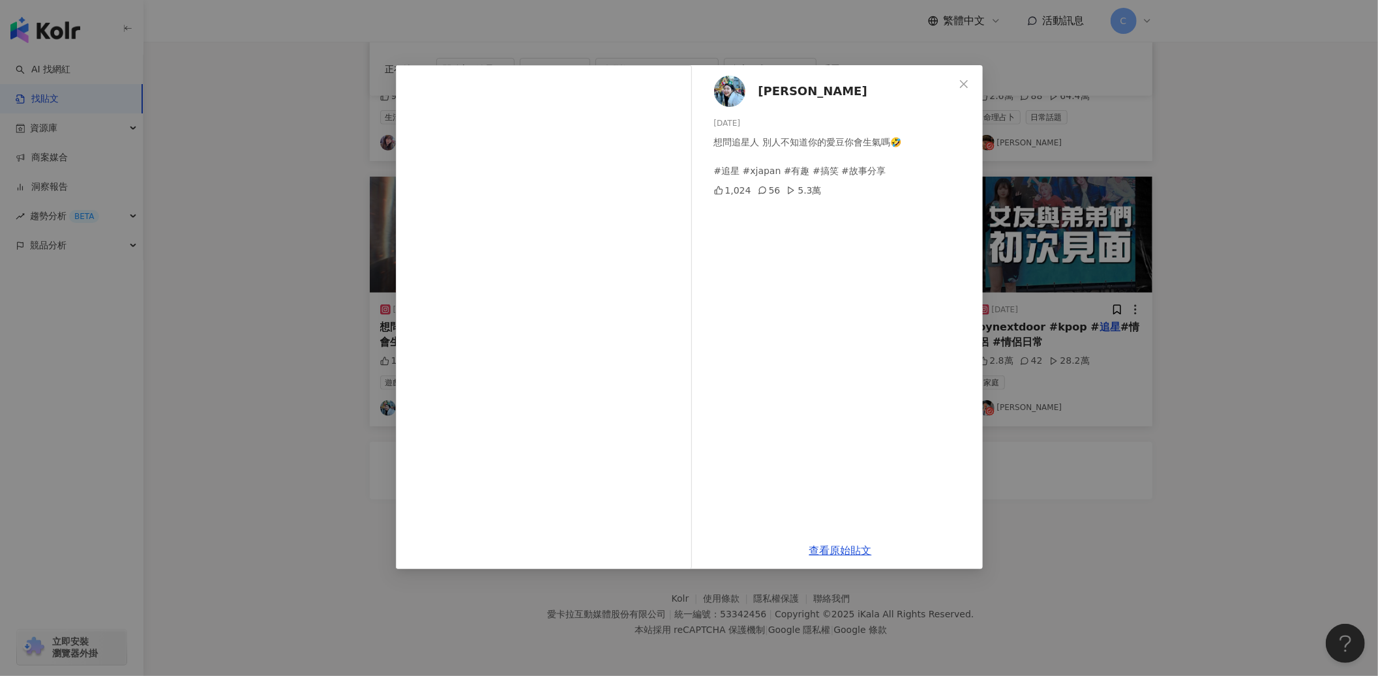
click at [772, 89] on span "Uj李李🤓" at bounding box center [813, 91] width 109 height 18
drag, startPoint x: 960, startPoint y: 84, endPoint x: 1035, endPoint y: 20, distance: 98.5
click at [961, 83] on icon "close" at bounding box center [964, 84] width 10 height 10
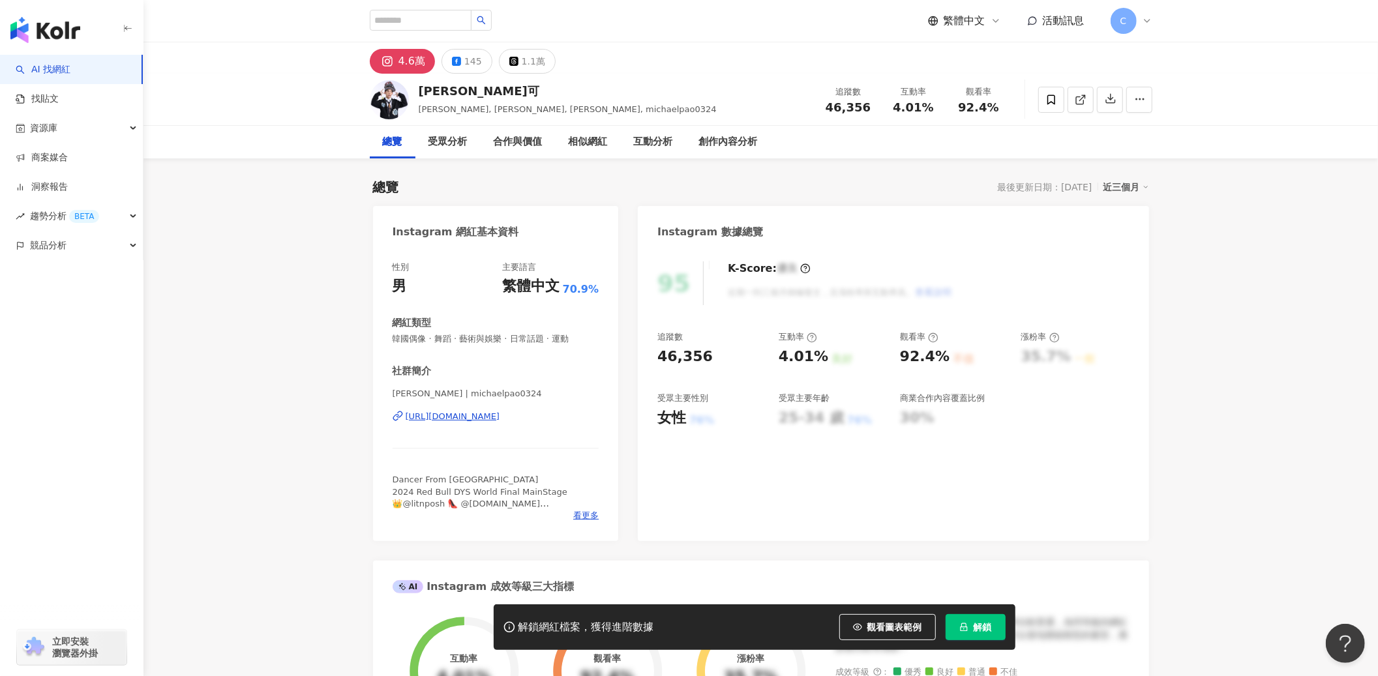
click at [500, 420] on div "https://www.instagram.com/michaelpao0324/" at bounding box center [453, 417] width 95 height 12
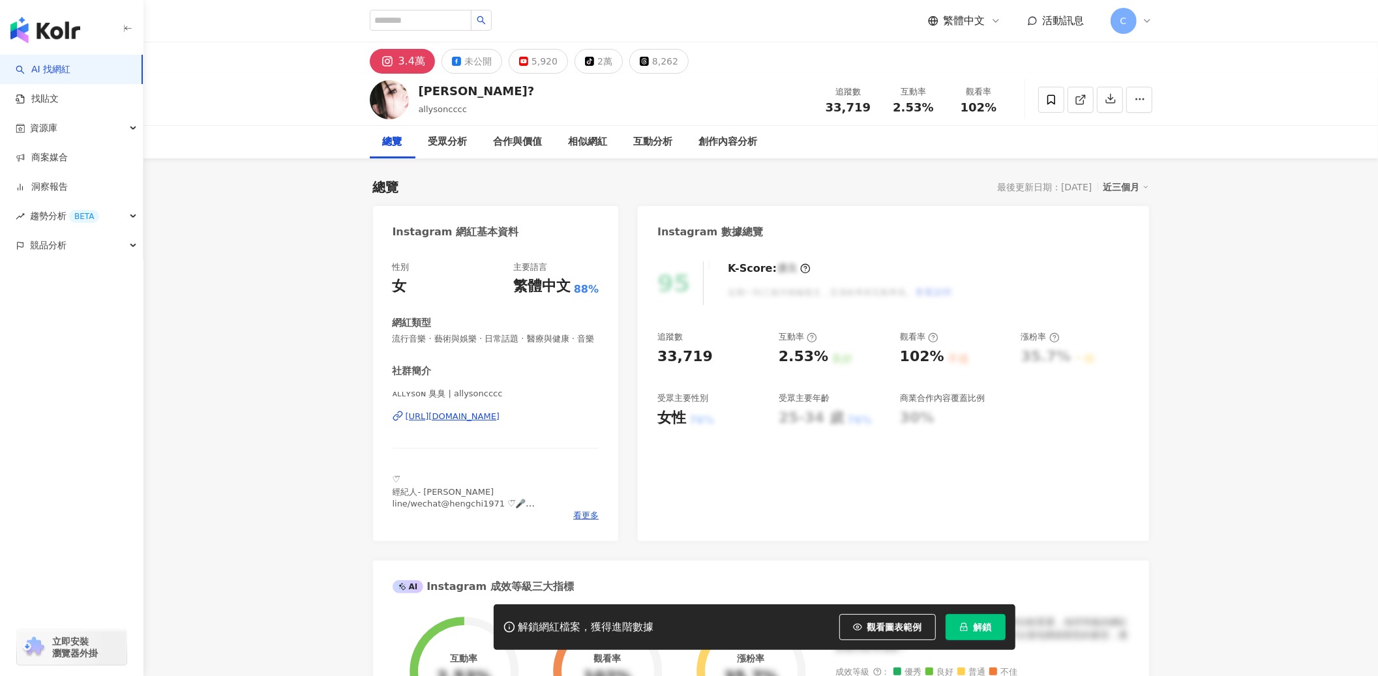
click at [500, 423] on div "https://www.instagram.com/allysoncccc/" at bounding box center [453, 417] width 95 height 12
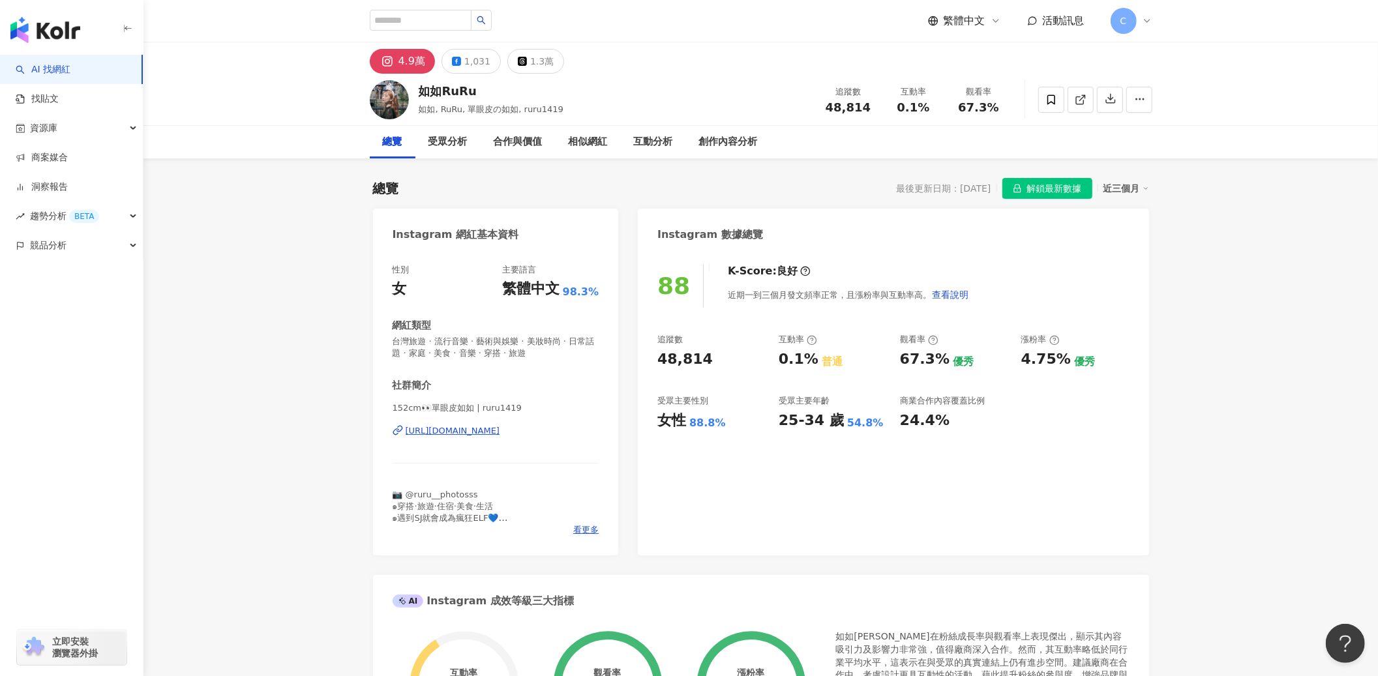
click at [500, 434] on div "https://www.instagram.com/ruru1419/" at bounding box center [453, 431] width 95 height 12
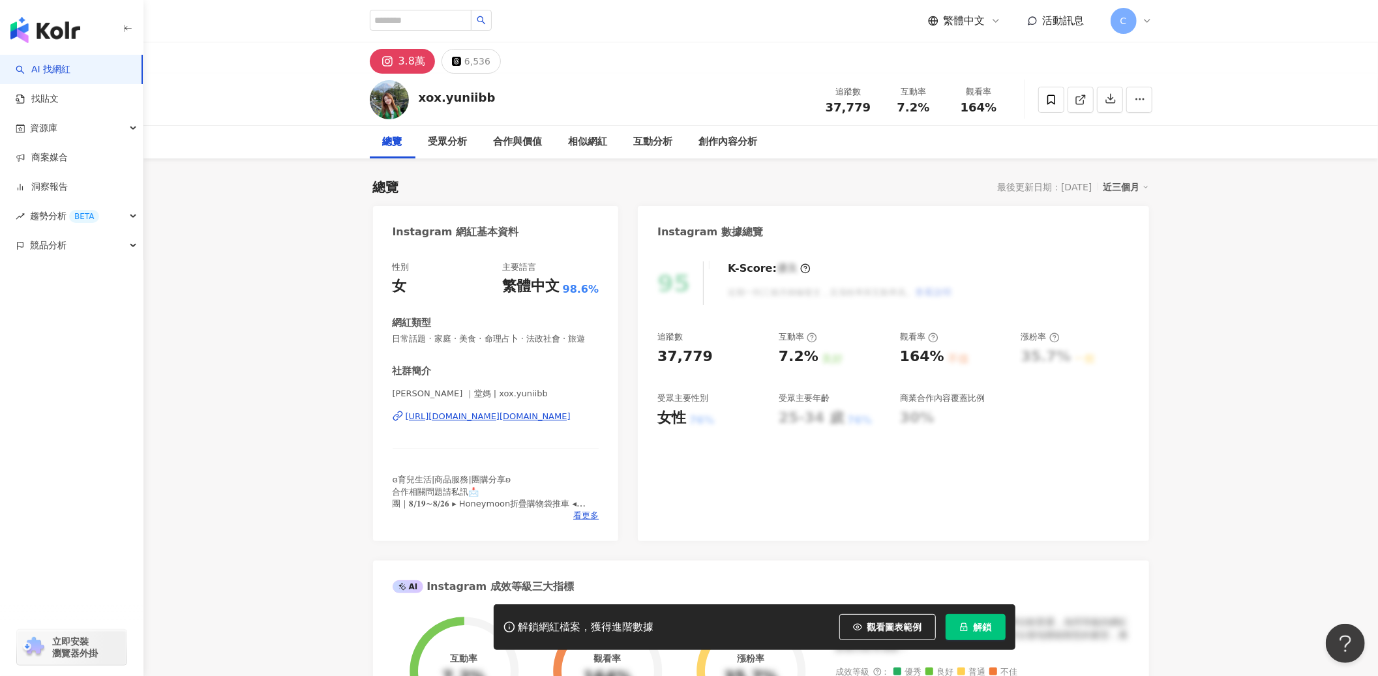
click at [541, 423] on div "https://www.instagram.com/xox.yuniibb/" at bounding box center [488, 417] width 165 height 12
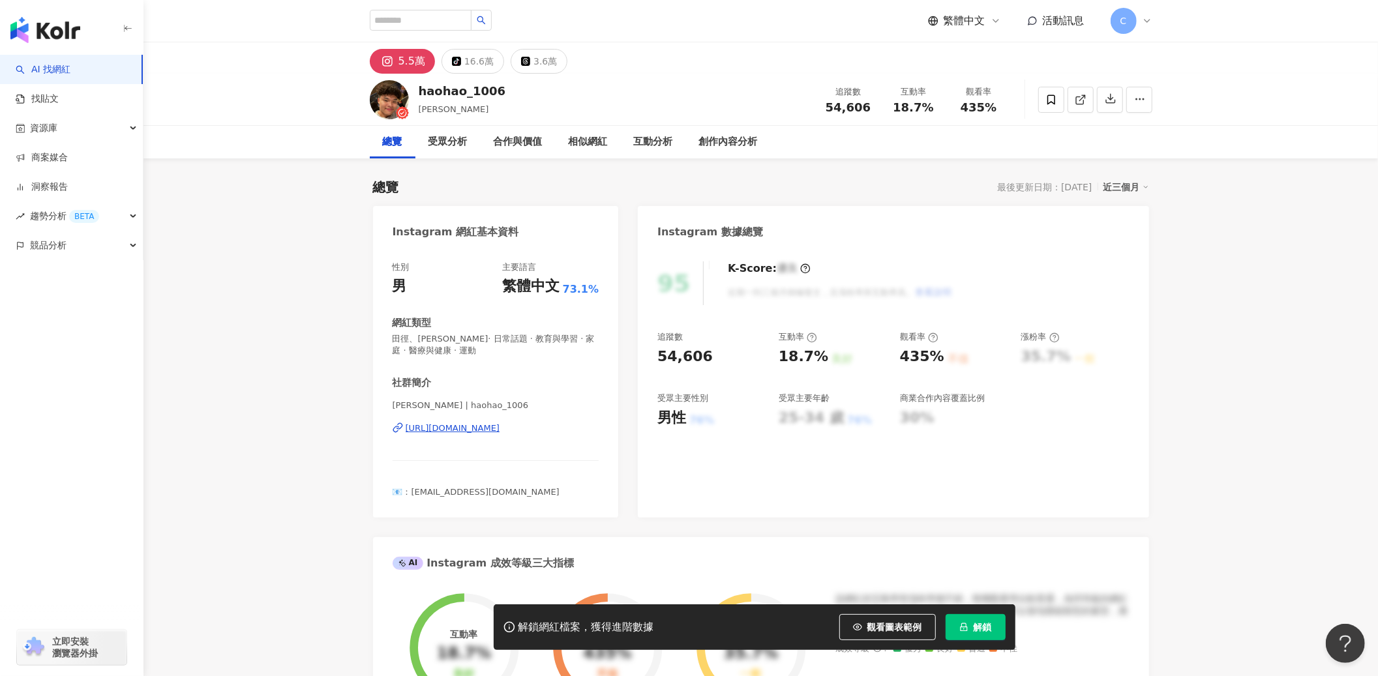
click at [445, 415] on div "[PERSON_NAME] | haohao_1006 [URL][DOMAIN_NAME]" at bounding box center [496, 438] width 207 height 76
click at [446, 429] on div "[URL][DOMAIN_NAME]" at bounding box center [453, 429] width 95 height 12
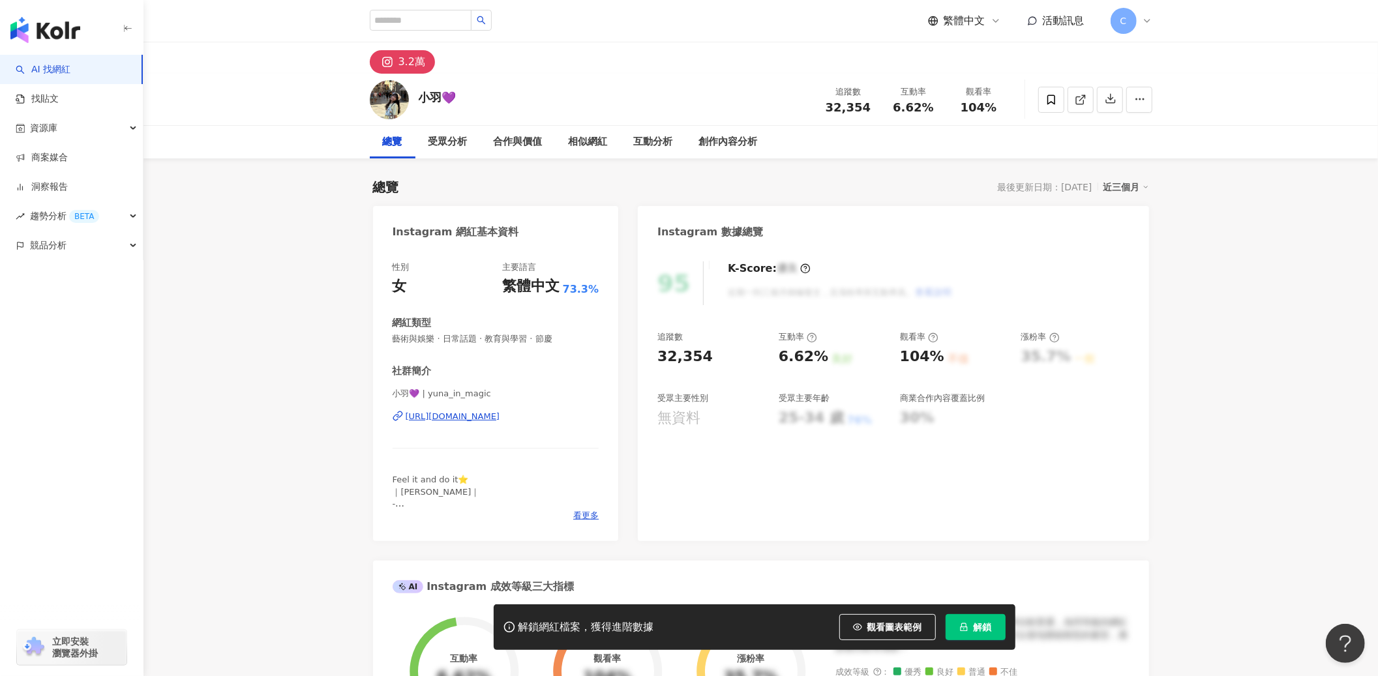
click at [459, 414] on div "[URL][DOMAIN_NAME]" at bounding box center [453, 417] width 95 height 12
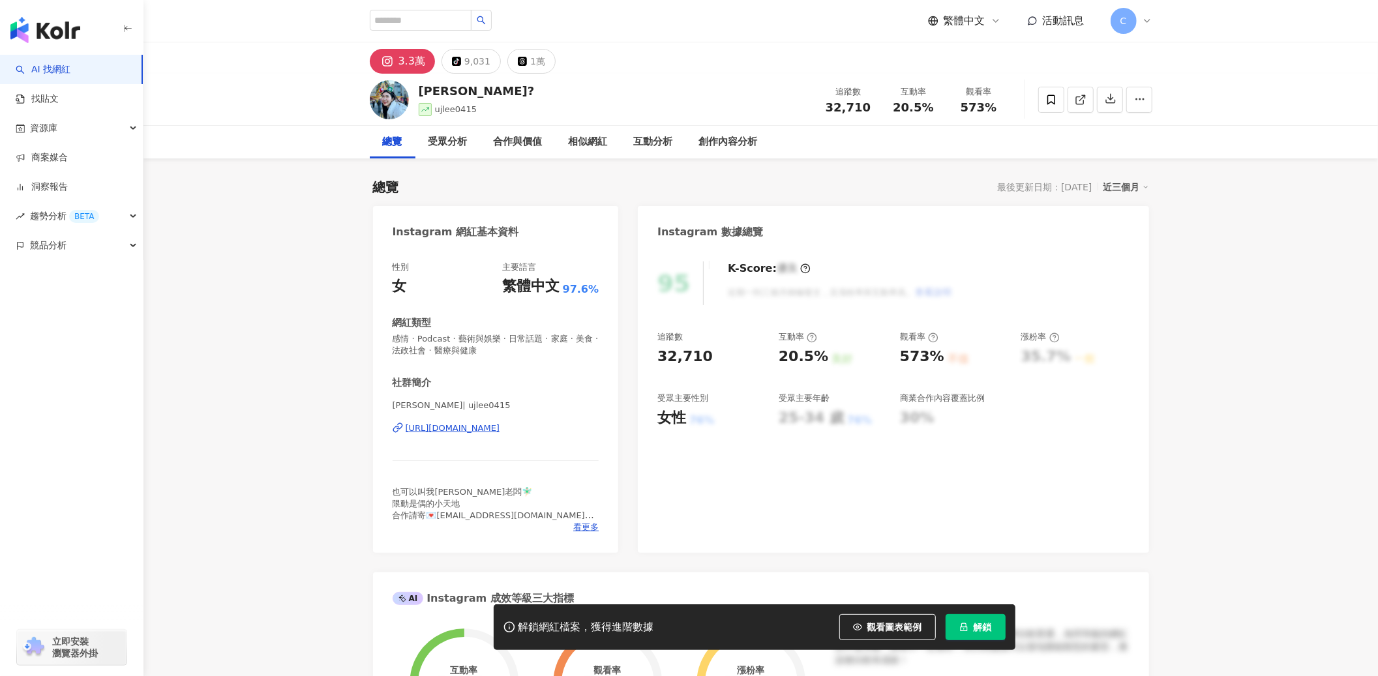
click at [500, 434] on div "[URL][DOMAIN_NAME]" at bounding box center [453, 429] width 95 height 12
